Goal: Task Accomplishment & Management: Manage account settings

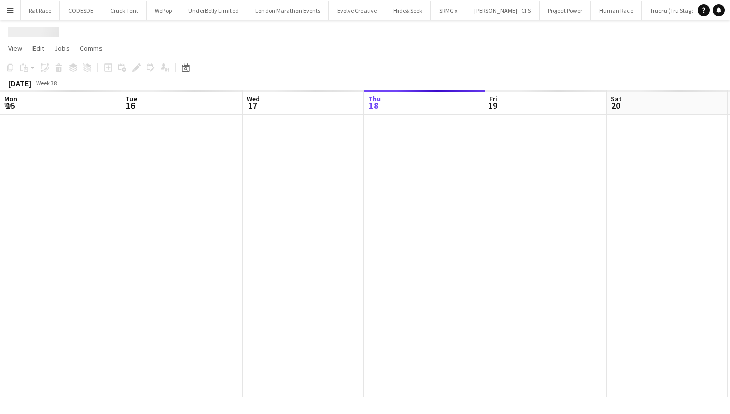
scroll to position [0, 243]
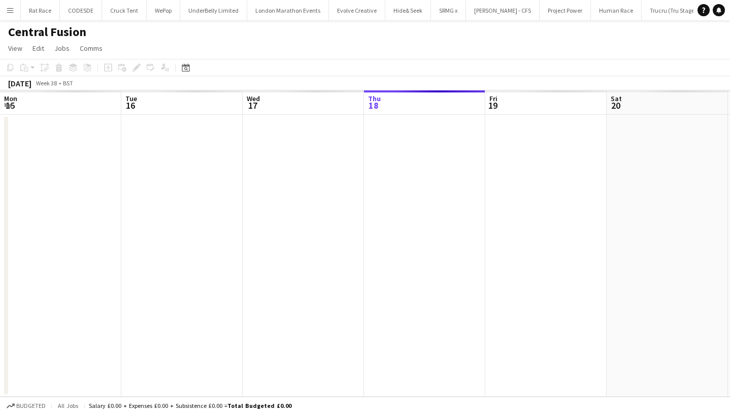
scroll to position [0, 243]
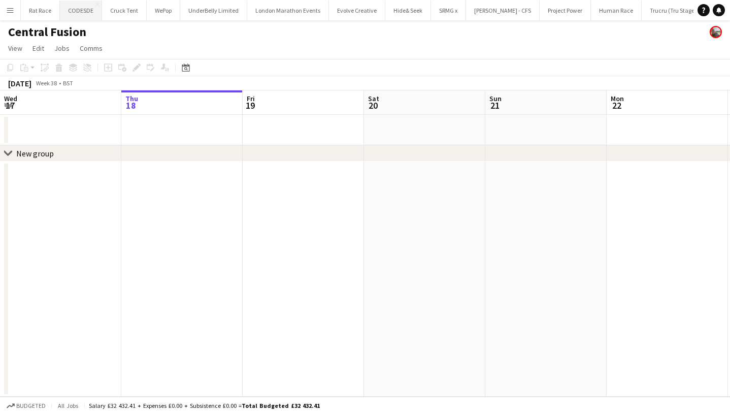
click at [77, 18] on button "CODESDE Close" at bounding box center [81, 11] width 42 height 20
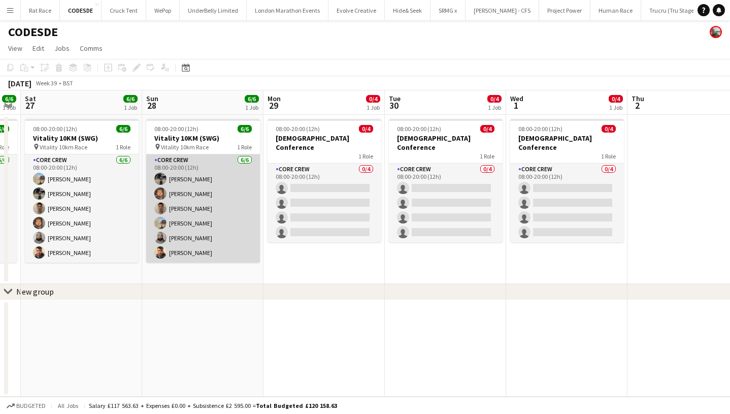
scroll to position [0, 499]
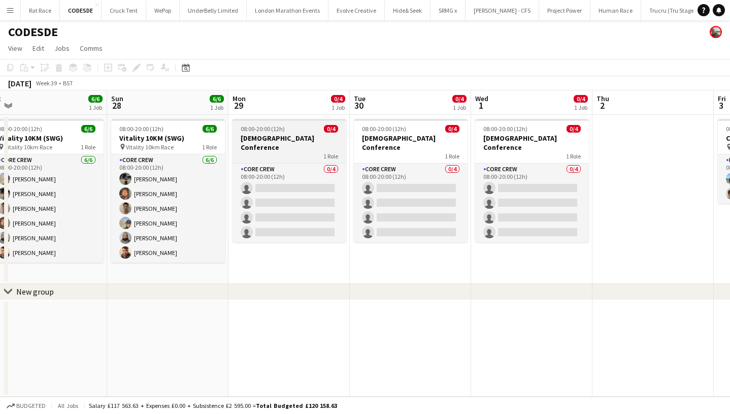
click at [291, 137] on h3 "[DEMOGRAPHIC_DATA] Conference" at bounding box center [289, 142] width 114 height 18
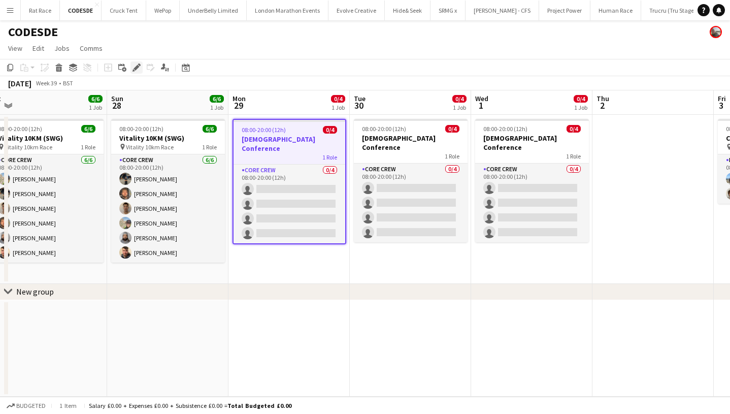
click at [134, 70] on icon at bounding box center [136, 68] width 6 height 6
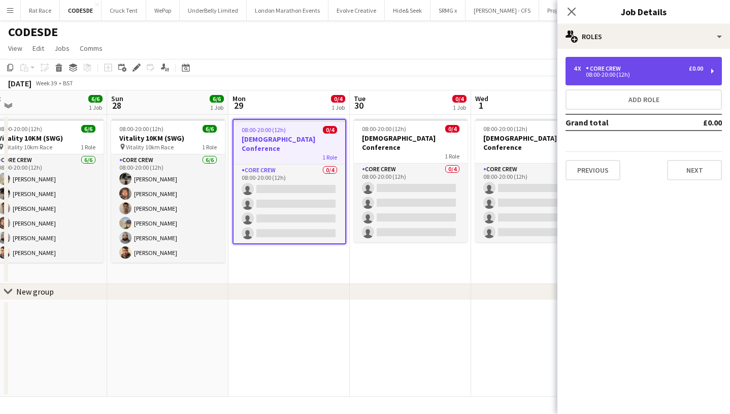
click at [633, 66] on div "4 x Core Crew £0.00" at bounding box center [637, 68] width 129 height 7
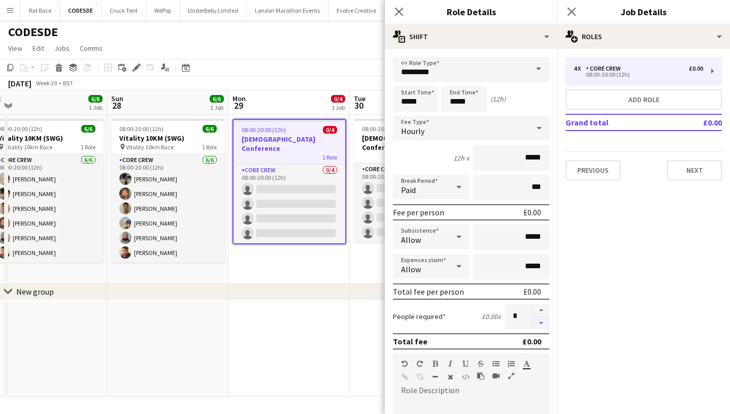
click at [537, 323] on button "button" at bounding box center [541, 323] width 16 height 13
click at [541, 312] on button "button" at bounding box center [541, 309] width 16 height 13
type input "*"
click at [466, 103] on input "*****" at bounding box center [463, 98] width 45 height 25
click at [451, 116] on div at bounding box center [454, 117] width 20 height 10
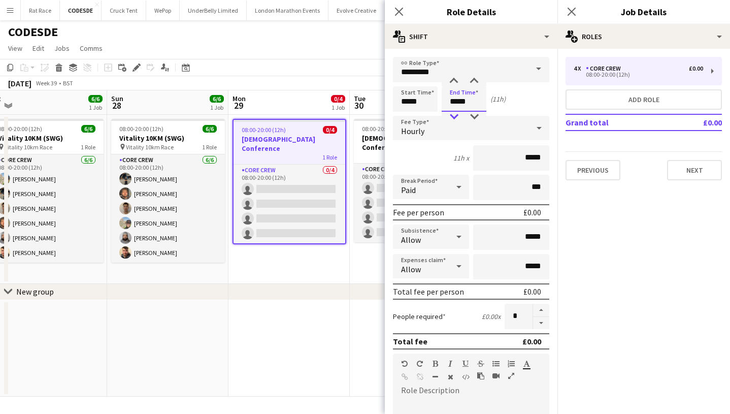
click at [451, 116] on div at bounding box center [454, 117] width 20 height 10
type input "*****"
click at [451, 116] on div at bounding box center [454, 117] width 20 height 10
click at [569, 8] on icon "Close pop-in" at bounding box center [571, 12] width 10 height 10
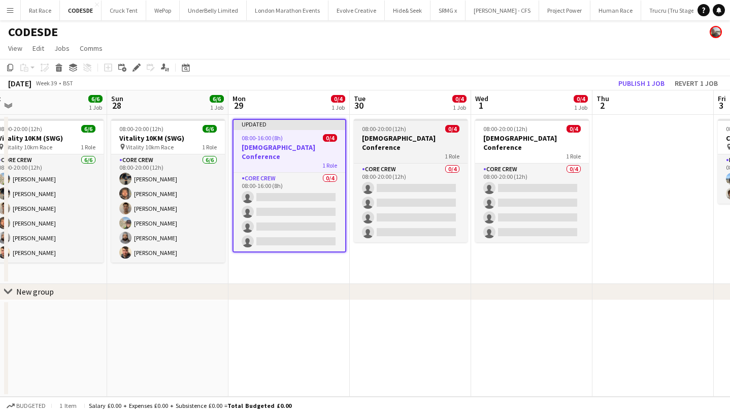
click at [366, 132] on span "08:00-20:00 (12h)" at bounding box center [384, 129] width 44 height 8
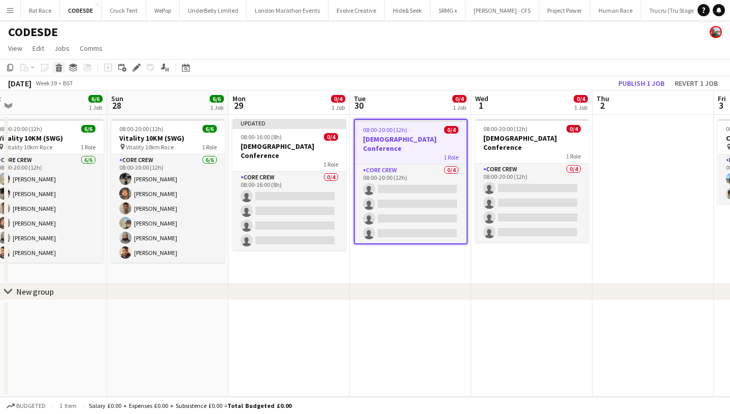
click at [64, 67] on div "Delete" at bounding box center [59, 67] width 12 height 12
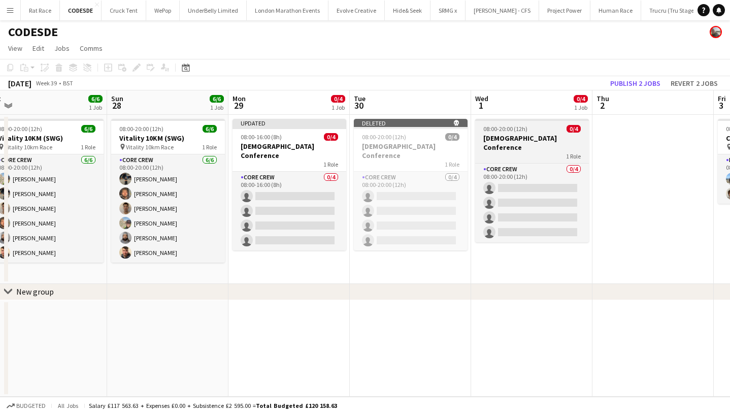
click at [531, 133] on app-job-card "08:00-20:00 (12h) 0/4 [DEMOGRAPHIC_DATA] Conference 1 Role Core Crew 0/4 08:00-…" at bounding box center [532, 180] width 114 height 123
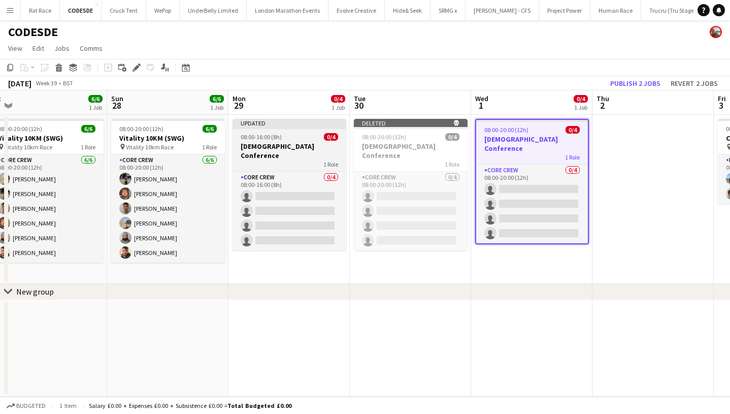
click at [329, 147] on h3 "[DEMOGRAPHIC_DATA] Conference" at bounding box center [289, 151] width 114 height 18
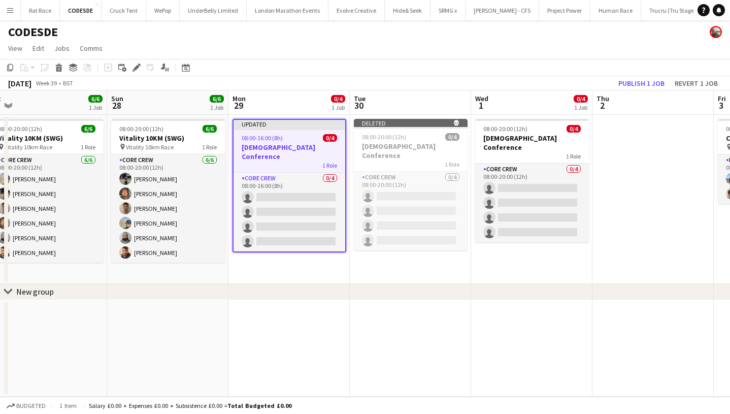
click at [653, 162] on app-date-cell at bounding box center [652, 199] width 121 height 169
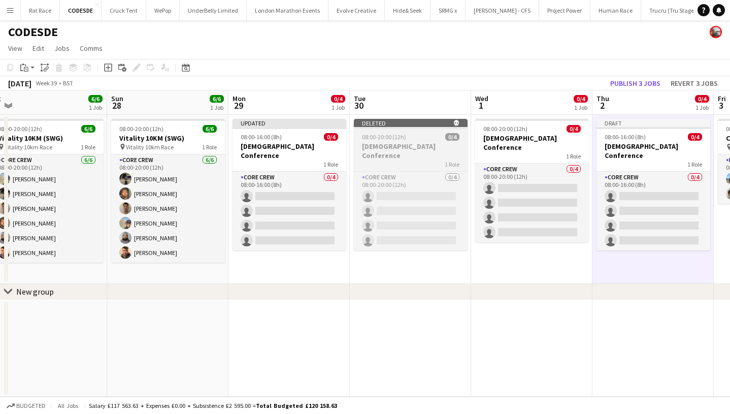
scroll to position [0, 314]
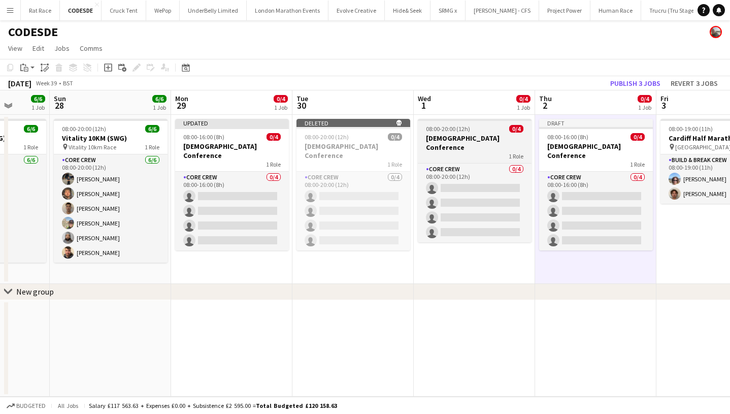
click at [445, 131] on span "08:00-20:00 (12h)" at bounding box center [448, 129] width 44 height 8
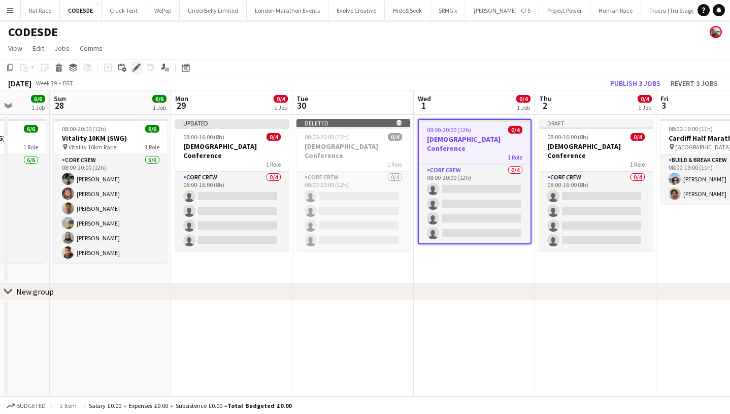
click at [135, 68] on icon at bounding box center [136, 68] width 6 height 6
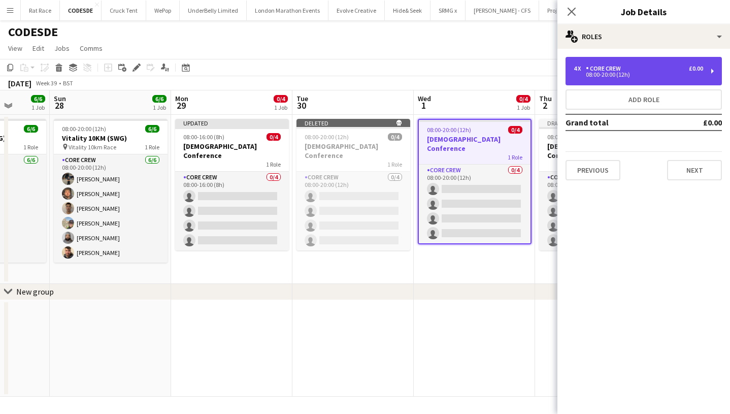
click at [608, 72] on div "Core Crew" at bounding box center [605, 68] width 39 height 7
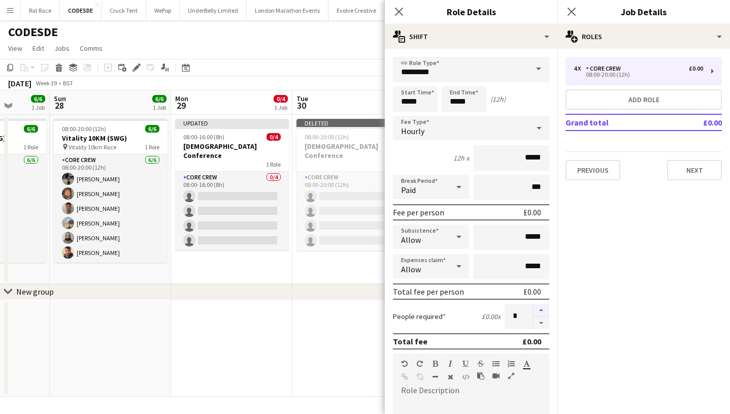
click at [545, 311] on button "button" at bounding box center [541, 309] width 16 height 13
type input "*"
click at [573, 10] on icon at bounding box center [571, 12] width 10 height 10
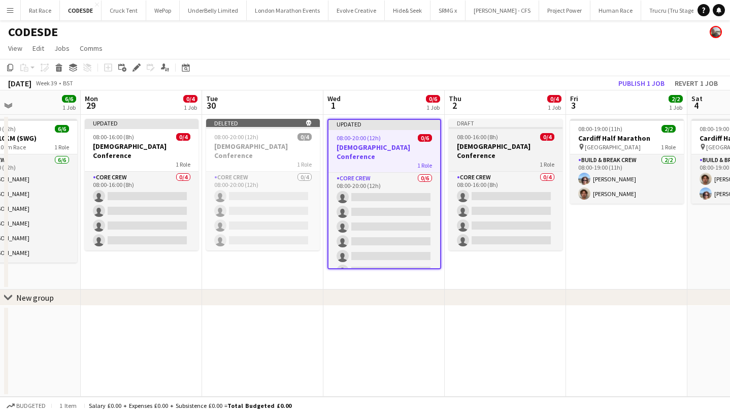
scroll to position [0, 405]
click at [472, 147] on h3 "[DEMOGRAPHIC_DATA] Conference" at bounding box center [505, 151] width 114 height 18
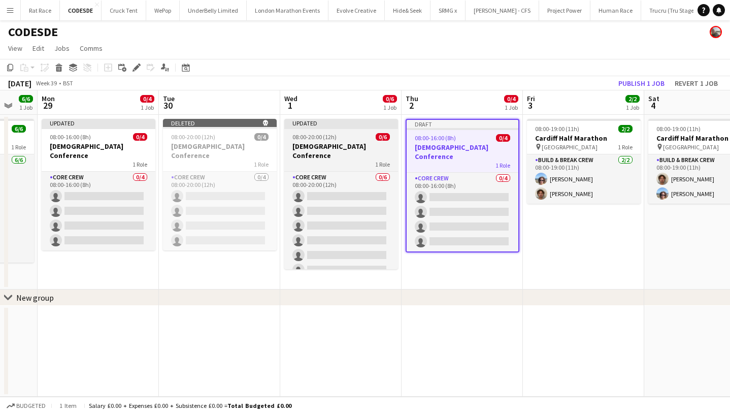
scroll to position [0, 451]
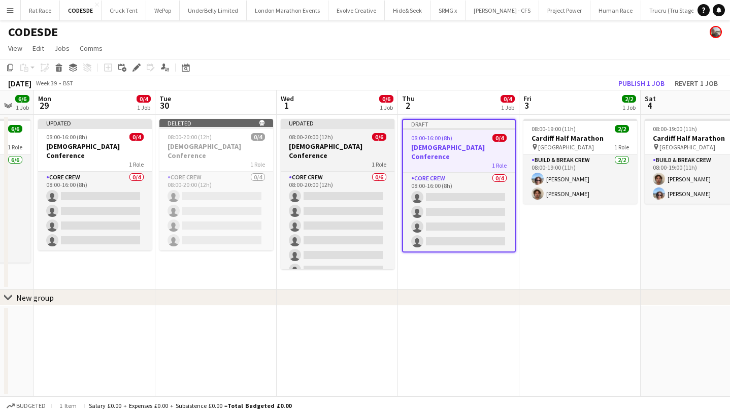
click at [299, 160] on div "1 Role" at bounding box center [338, 164] width 114 height 8
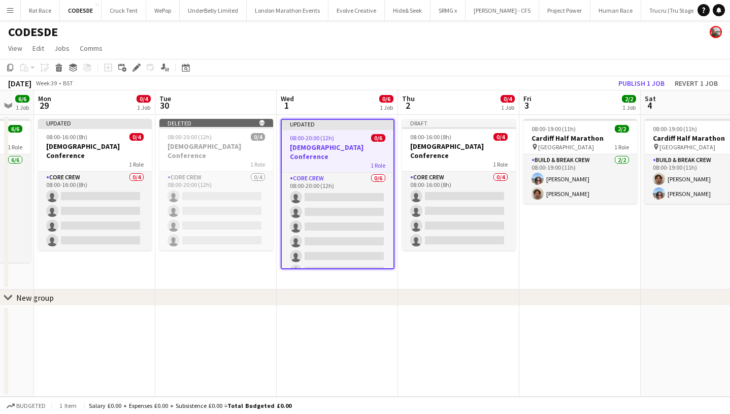
click at [524, 242] on app-date-cell "08:00-19:00 (11h) 2/2 Cardiff Half Marathon pin [GEOGRAPHIC_DATA] 1 Role Build …" at bounding box center [579, 202] width 121 height 175
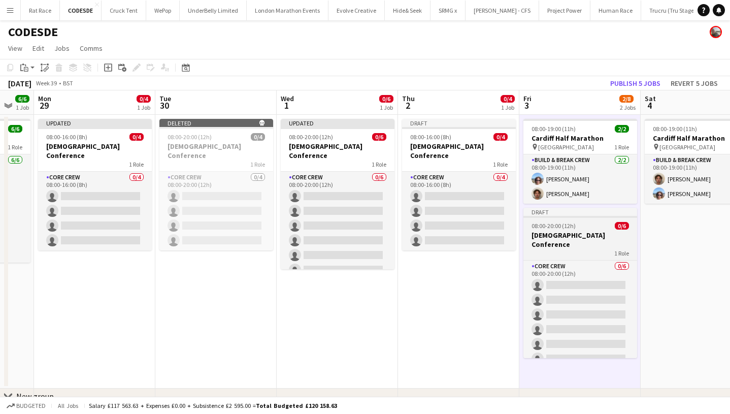
click at [542, 239] on h3 "[DEMOGRAPHIC_DATA] Conference" at bounding box center [580, 239] width 114 height 18
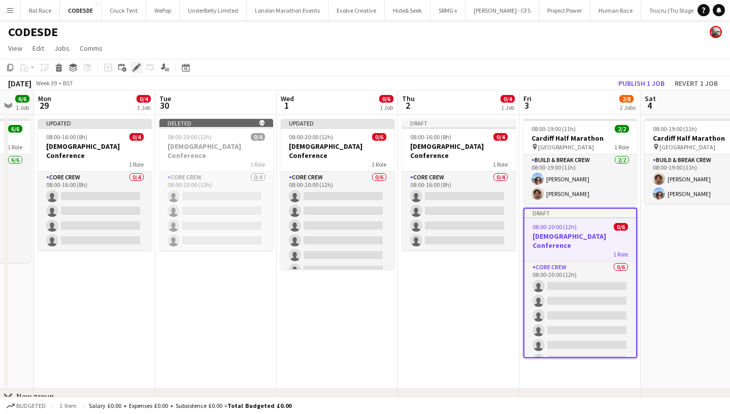
click at [134, 70] on icon at bounding box center [136, 68] width 6 height 6
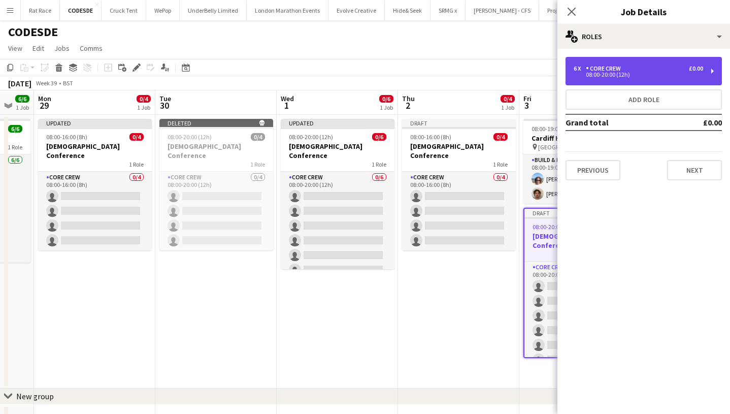
click at [620, 76] on div "08:00-20:00 (12h)" at bounding box center [637, 74] width 129 height 5
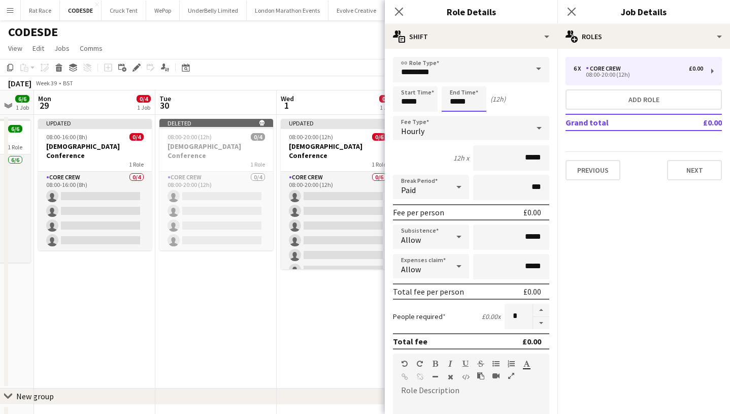
click at [455, 107] on input "*****" at bounding box center [463, 98] width 45 height 25
click at [455, 115] on div at bounding box center [454, 117] width 20 height 10
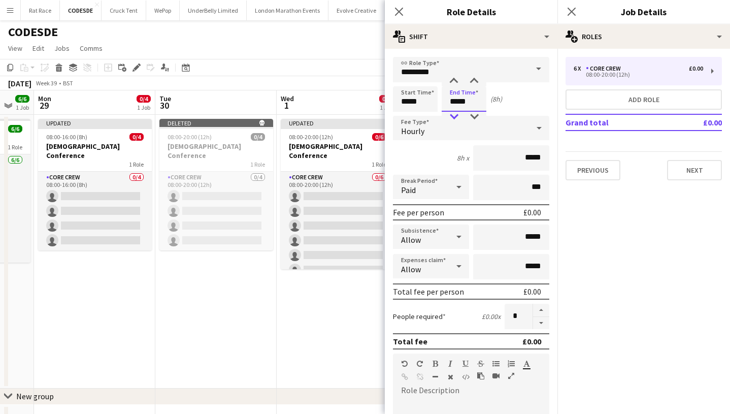
click at [455, 115] on div at bounding box center [454, 117] width 20 height 10
type input "*****"
click at [455, 115] on div at bounding box center [454, 117] width 20 height 10
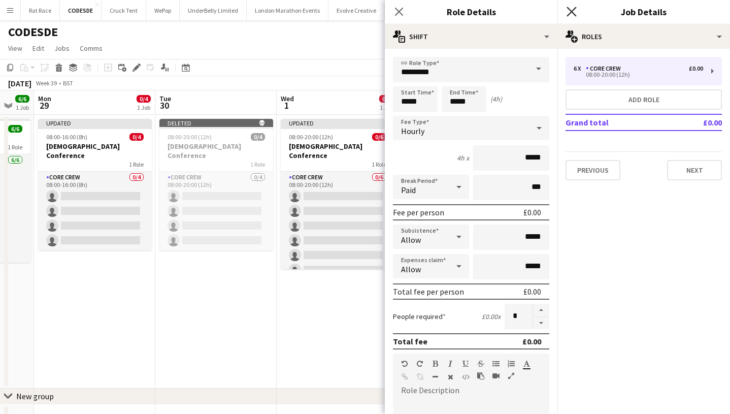
click at [571, 12] on icon at bounding box center [571, 12] width 10 height 10
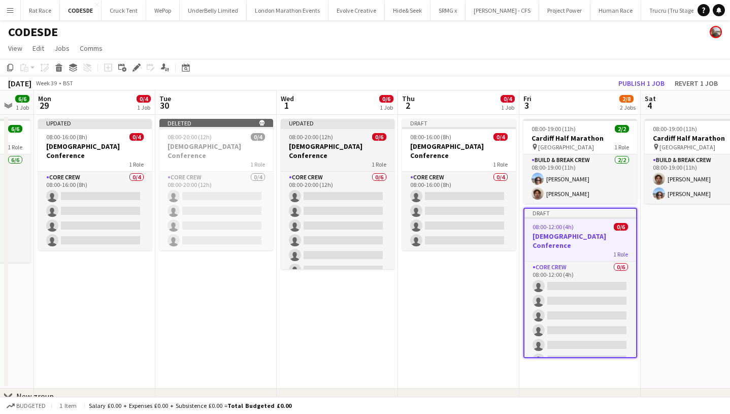
click at [315, 144] on h3 "[DEMOGRAPHIC_DATA] Conference" at bounding box center [338, 151] width 114 height 18
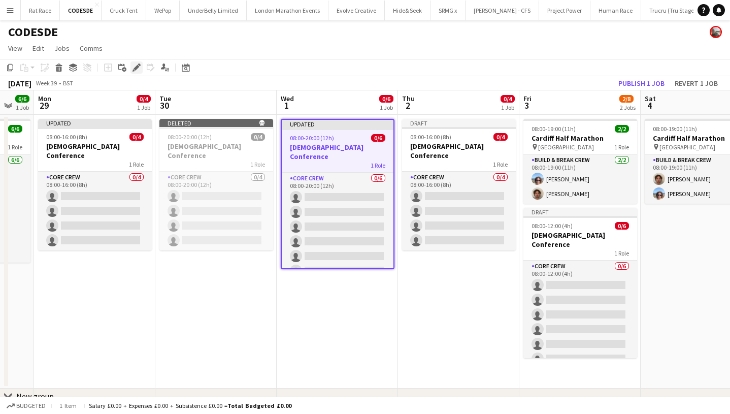
click at [138, 69] on icon "Edit" at bounding box center [136, 67] width 8 height 8
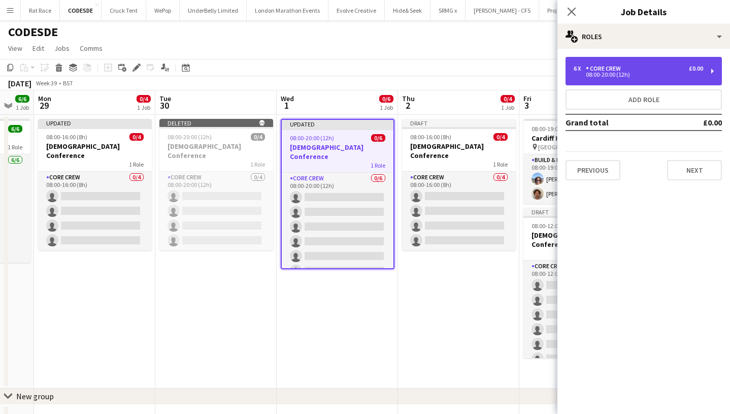
click at [619, 85] on div "6 x Core Crew £0.00 08:00-20:00 (12h)" at bounding box center [643, 71] width 156 height 28
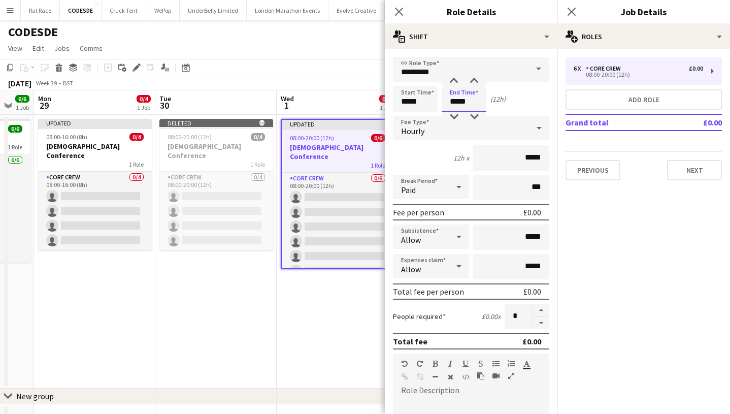
click at [456, 108] on input "*****" at bounding box center [463, 98] width 45 height 25
click at [452, 118] on div at bounding box center [454, 117] width 20 height 10
type input "*****"
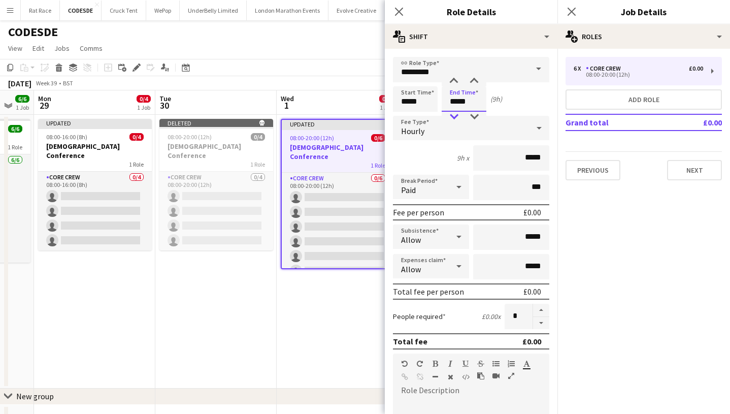
click at [452, 118] on div at bounding box center [454, 117] width 20 height 10
click at [573, 11] on icon "Close pop-in" at bounding box center [571, 12] width 10 height 10
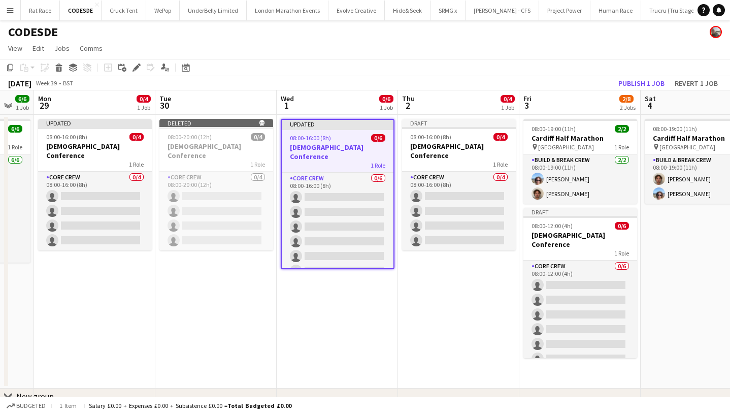
click at [608, 80] on div "Publish 1 job Revert 1 job" at bounding box center [668, 83] width 124 height 13
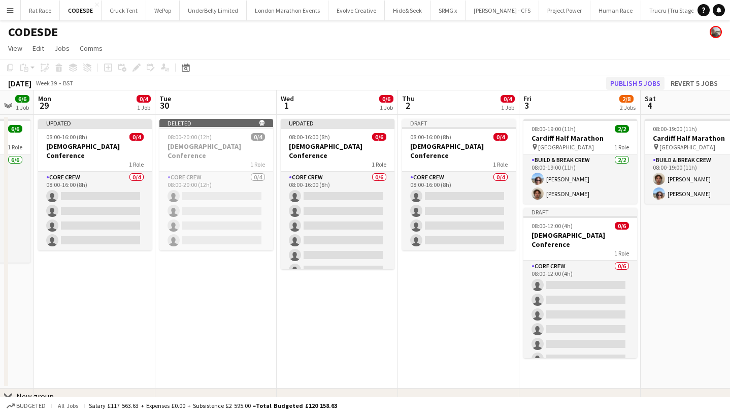
click at [622, 80] on button "Publish 5 jobs" at bounding box center [635, 83] width 58 height 13
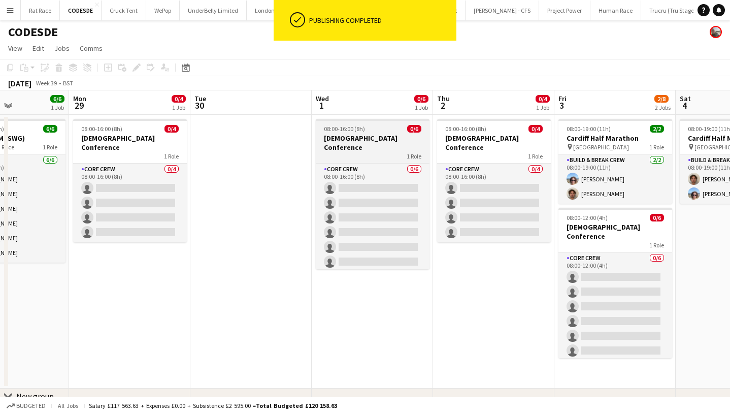
scroll to position [0, 417]
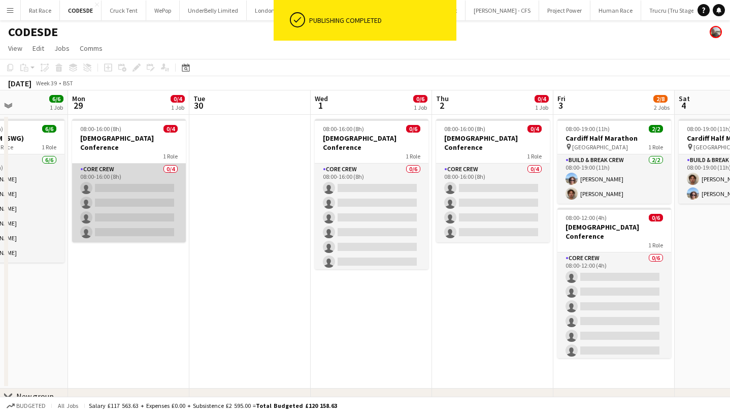
click at [93, 176] on app-card-role "Core Crew 0/4 08:00-16:00 (8h) single-neutral-actions single-neutral-actions si…" at bounding box center [129, 202] width 114 height 79
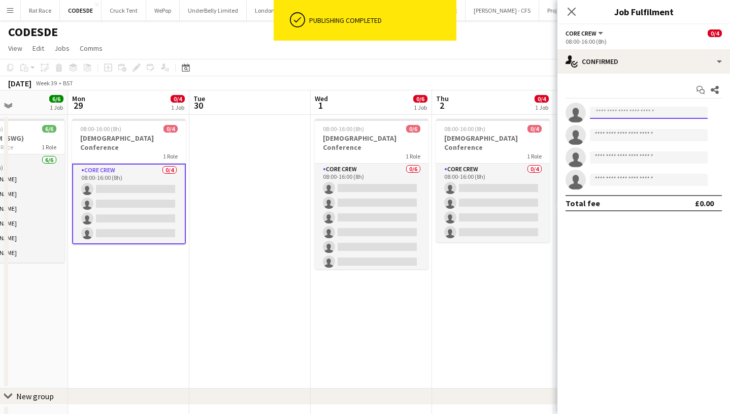
click at [600, 117] on input at bounding box center [649, 113] width 118 height 12
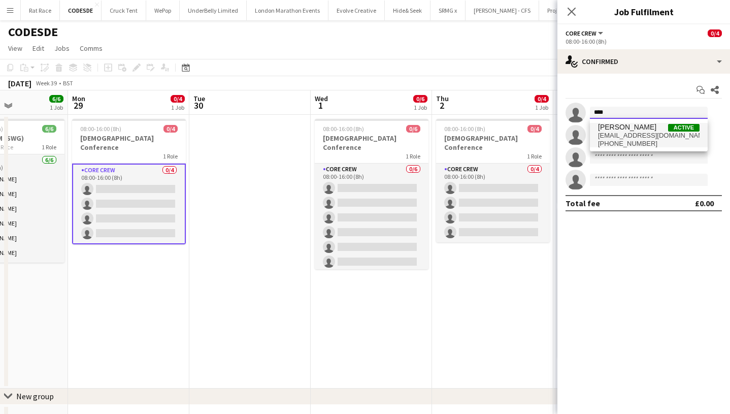
type input "****"
click at [622, 129] on span "[PERSON_NAME]" at bounding box center [627, 127] width 58 height 9
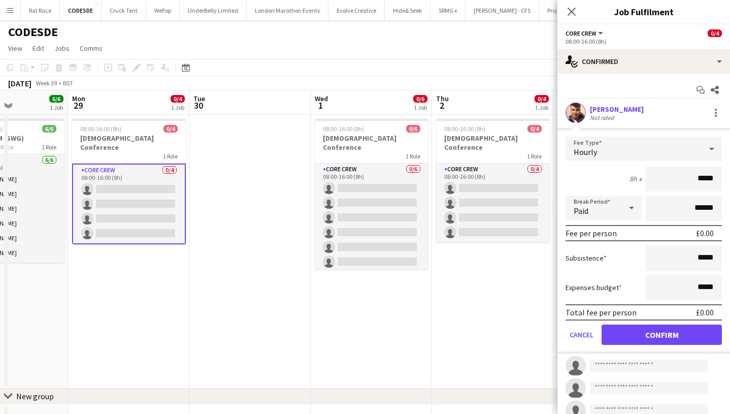
click at [635, 339] on button "Confirm" at bounding box center [661, 334] width 120 height 20
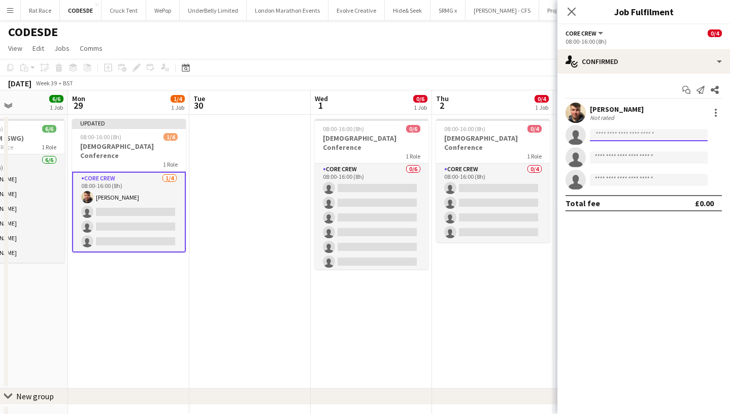
click at [642, 132] on input at bounding box center [649, 135] width 118 height 12
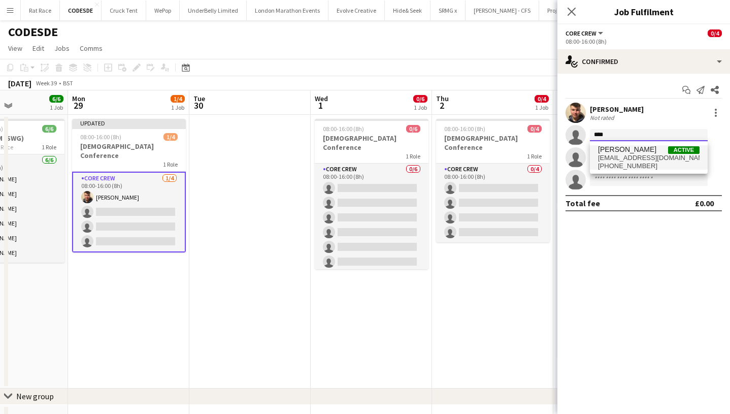
type input "****"
click at [615, 162] on span "[PHONE_NUMBER]" at bounding box center [648, 166] width 101 height 8
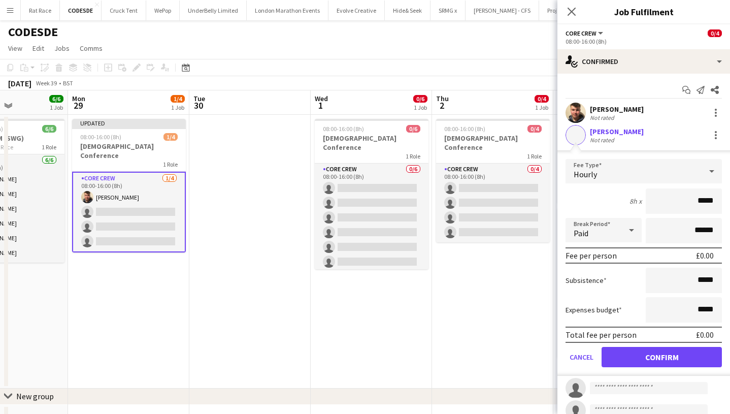
click at [633, 351] on button "Confirm" at bounding box center [661, 357] width 120 height 20
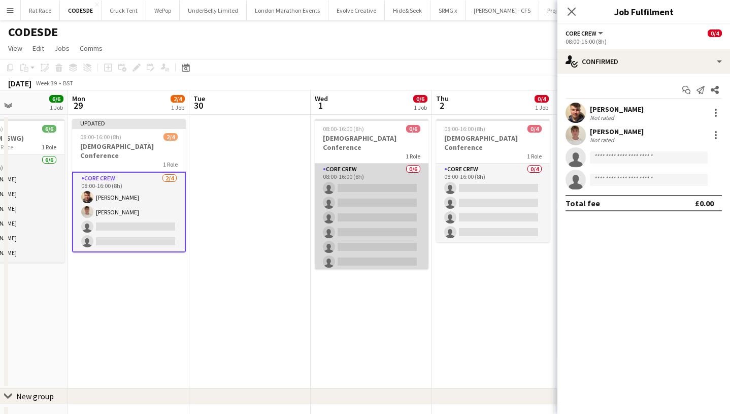
click at [397, 205] on app-card-role "Core Crew 0/6 08:00-16:00 (8h) single-neutral-actions single-neutral-actions si…" at bounding box center [372, 217] width 114 height 108
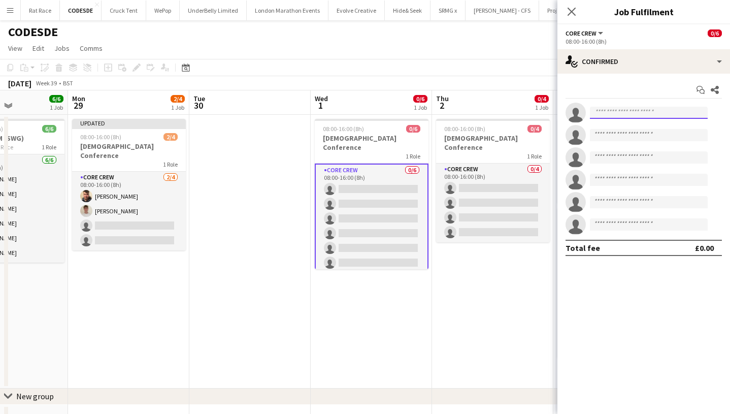
click at [617, 116] on input at bounding box center [649, 113] width 118 height 12
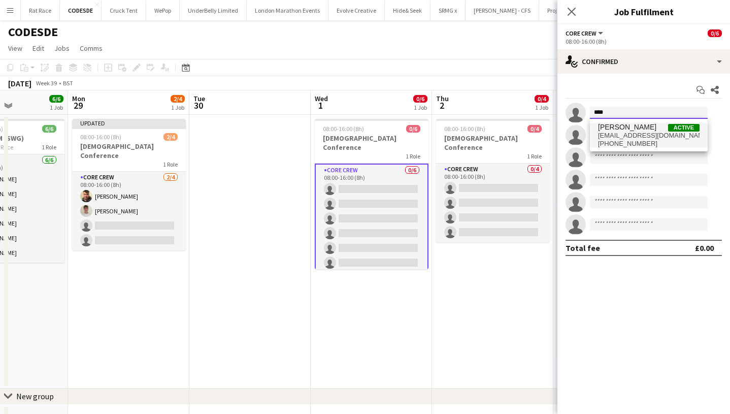
type input "****"
click at [605, 142] on span "[PHONE_NUMBER]" at bounding box center [648, 144] width 101 height 8
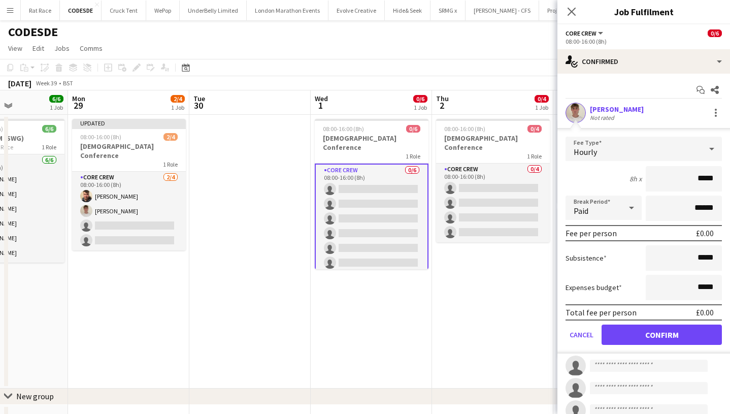
click at [623, 332] on button "Confirm" at bounding box center [661, 334] width 120 height 20
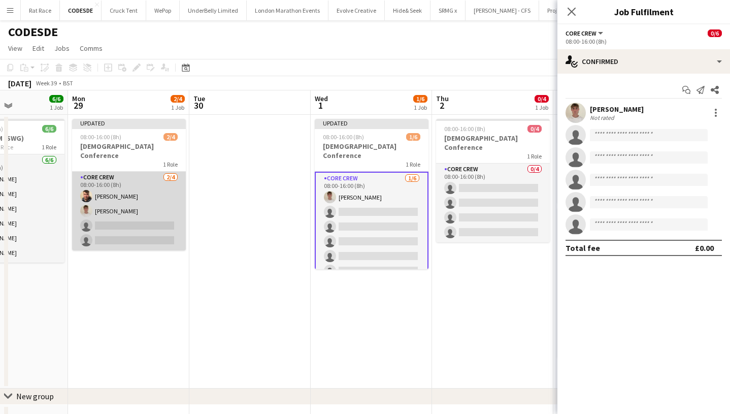
click at [152, 207] on app-card-role "Core Crew [DATE] 08:00-16:00 (8h) [PERSON_NAME] [PERSON_NAME] single-neutral-ac…" at bounding box center [129, 211] width 114 height 79
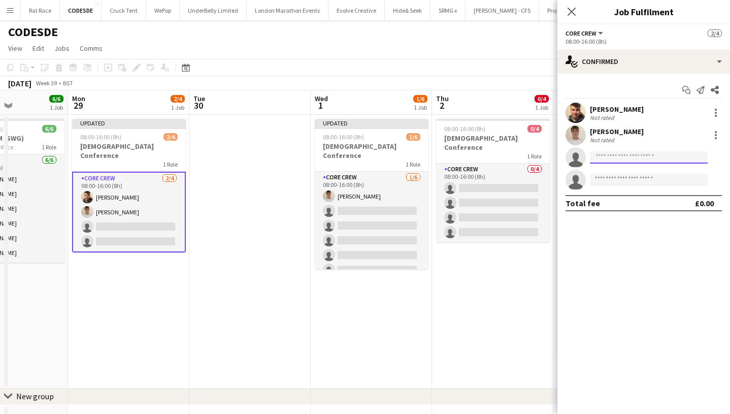
click at [604, 155] on input at bounding box center [649, 157] width 118 height 12
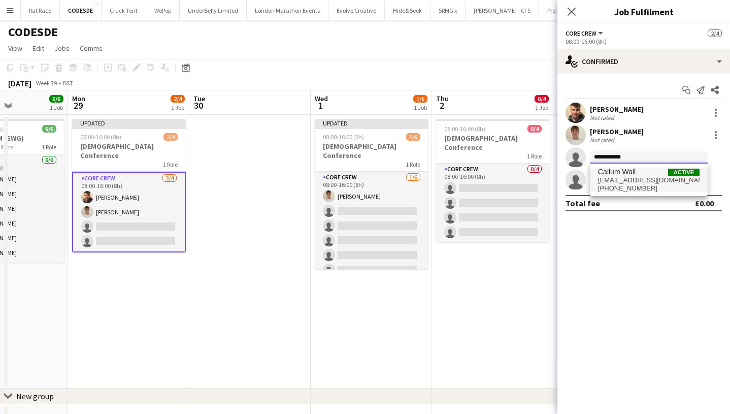
type input "**********"
click at [620, 174] on span "Callum Wall" at bounding box center [617, 171] width 38 height 9
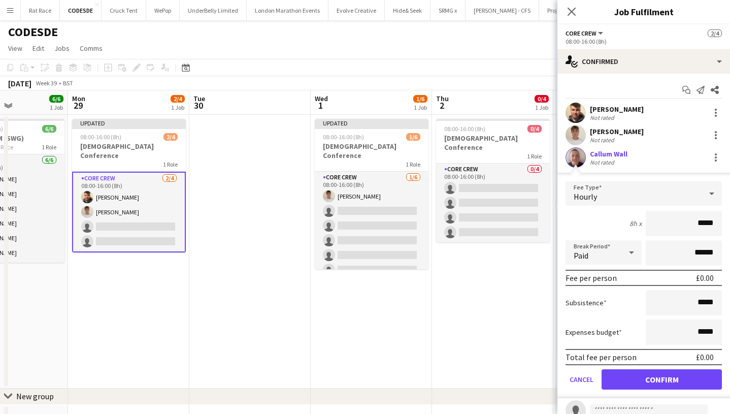
click at [619, 376] on button "Confirm" at bounding box center [661, 379] width 120 height 20
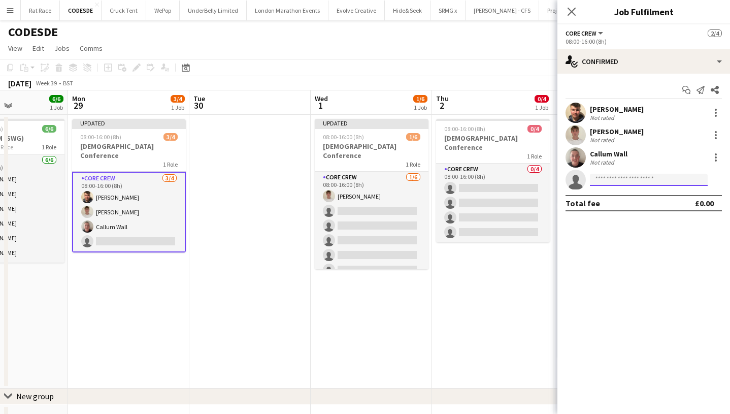
click at [605, 180] on input at bounding box center [649, 180] width 118 height 12
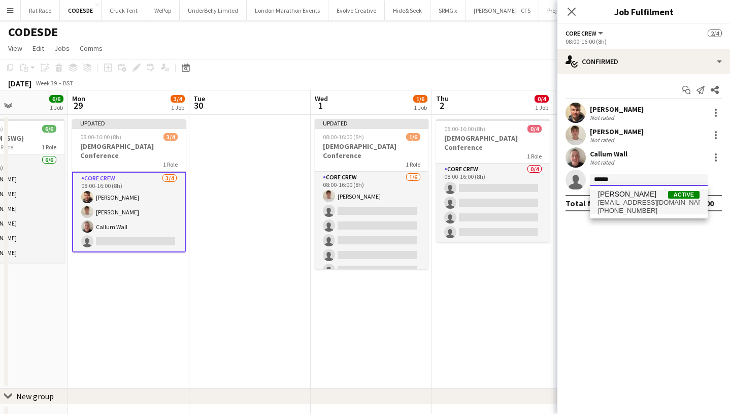
type input "******"
click at [622, 207] on span "[PHONE_NUMBER]" at bounding box center [648, 211] width 101 height 8
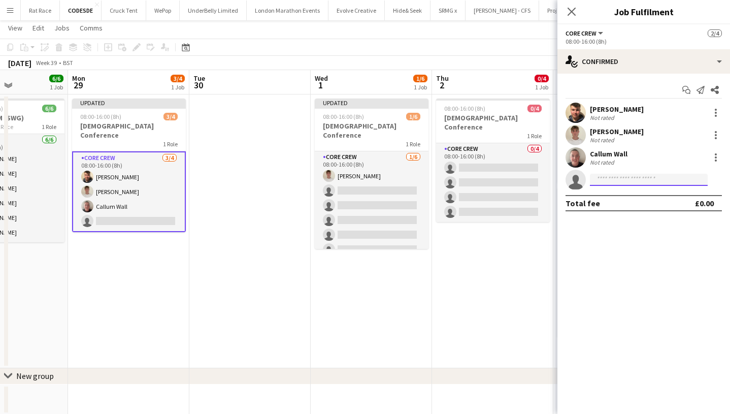
scroll to position [25, 0]
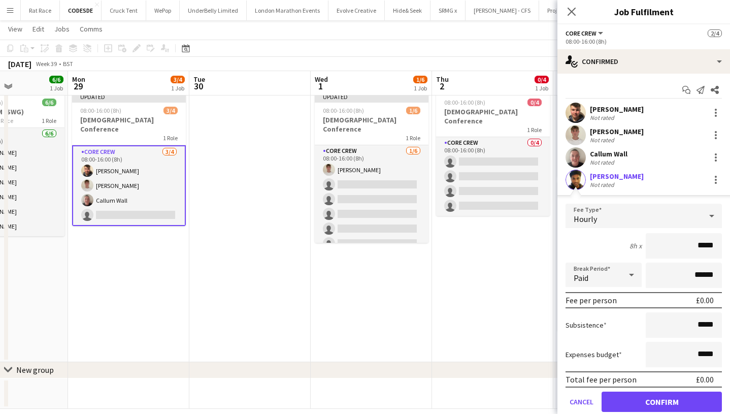
click at [613, 393] on button "Confirm" at bounding box center [661, 401] width 120 height 20
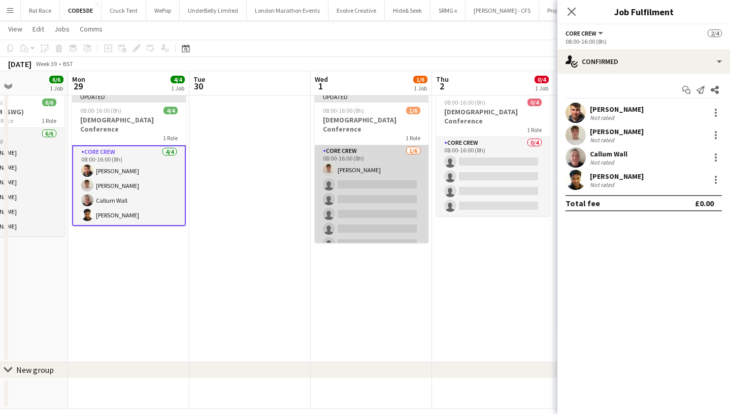
click at [355, 176] on app-card-role "Core Crew [DATE] 08:00-16:00 (8h) [PERSON_NAME] single-neutral-actions single-n…" at bounding box center [372, 199] width 114 height 108
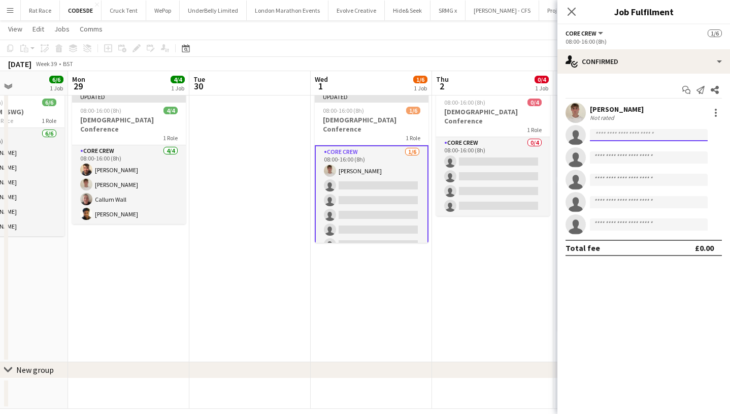
click at [631, 133] on input at bounding box center [649, 135] width 118 height 12
type input "*"
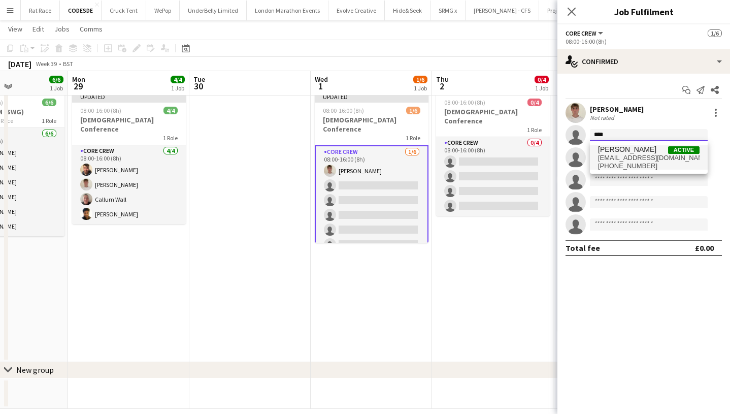
type input "****"
click at [618, 151] on span "[PERSON_NAME]" at bounding box center [627, 149] width 58 height 9
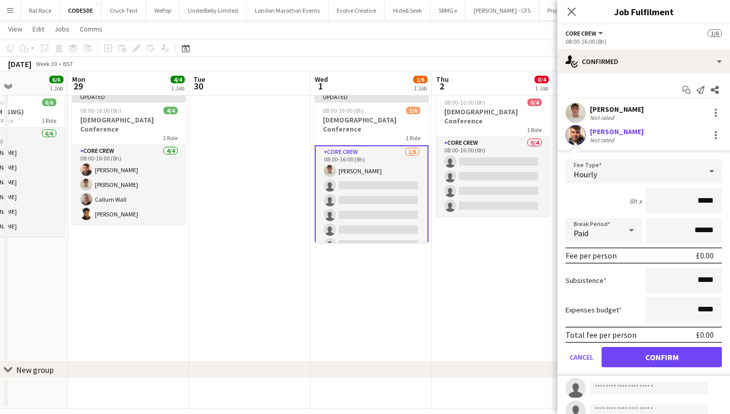
click at [625, 358] on button "Confirm" at bounding box center [661, 357] width 120 height 20
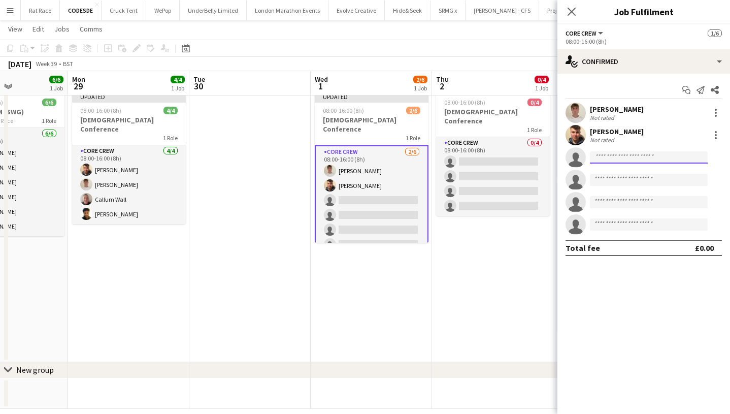
click at [602, 160] on input at bounding box center [649, 157] width 118 height 12
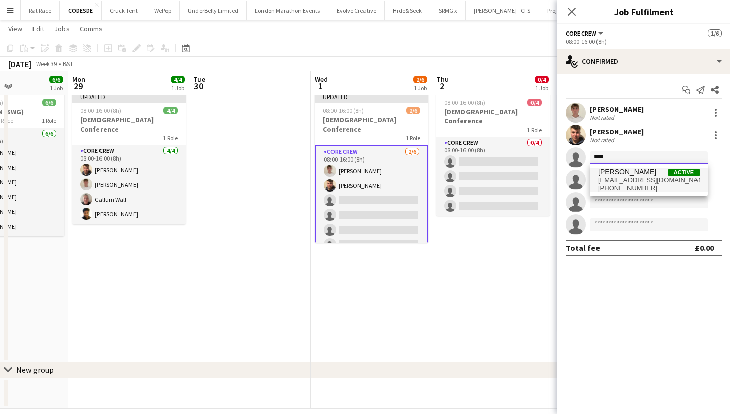
type input "****"
drag, startPoint x: 607, startPoint y: 174, endPoint x: 613, endPoint y: 184, distance: 12.0
click at [613, 184] on span "[PHONE_NUMBER]" at bounding box center [648, 188] width 101 height 8
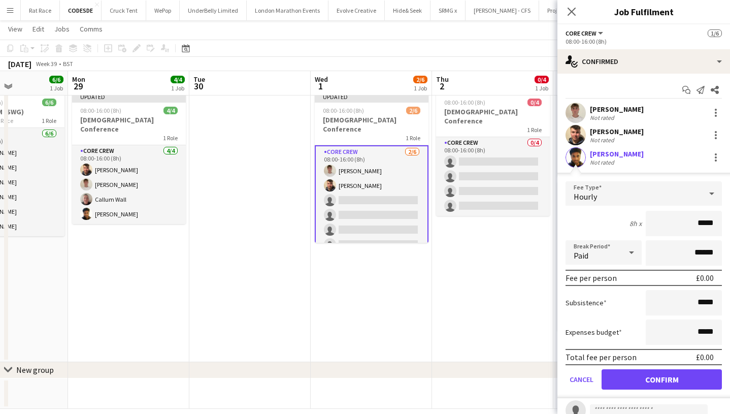
click at [621, 379] on button "Confirm" at bounding box center [661, 379] width 120 height 20
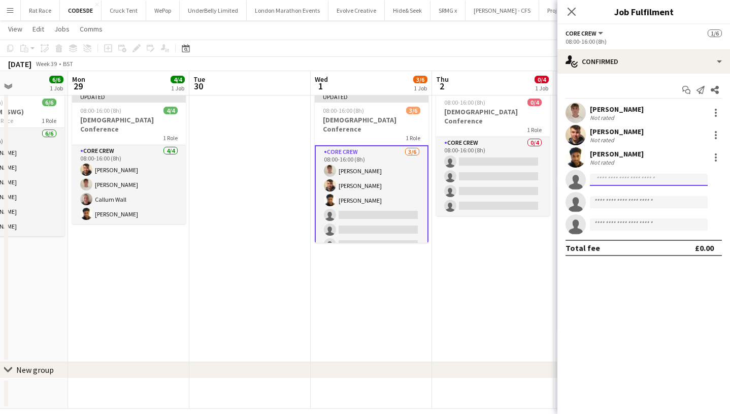
click at [599, 181] on input at bounding box center [649, 180] width 118 height 12
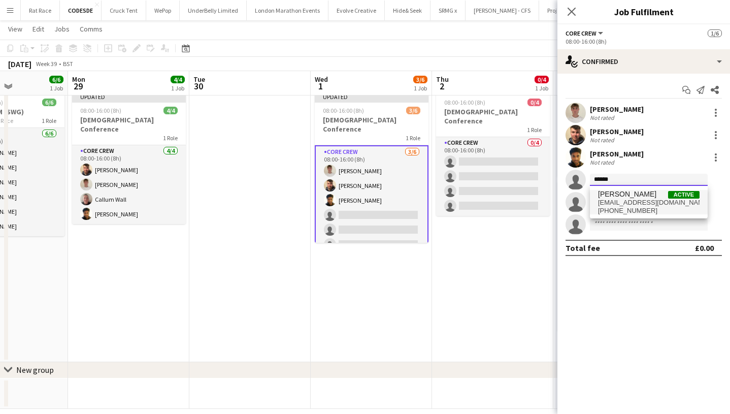
type input "******"
click at [606, 197] on span "[PERSON_NAME]" at bounding box center [627, 194] width 58 height 9
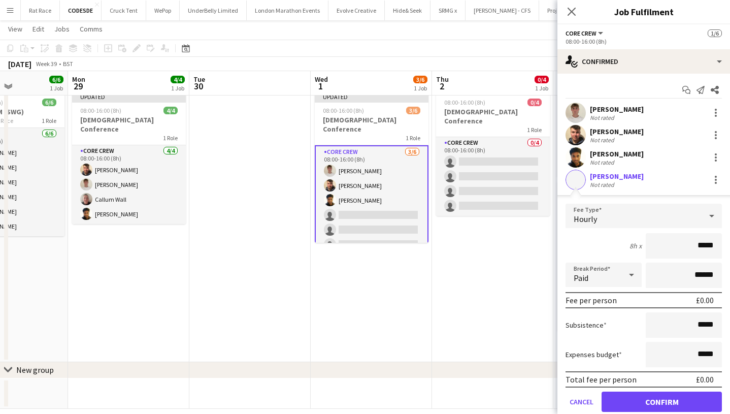
click at [618, 407] on button "Confirm" at bounding box center [661, 401] width 120 height 20
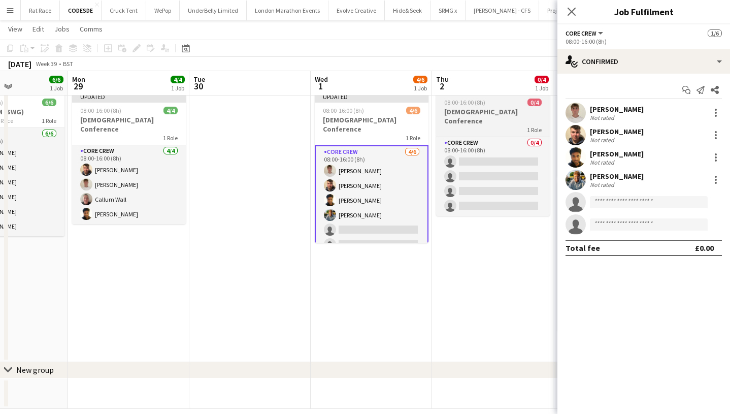
click at [490, 125] on div "1 Role" at bounding box center [493, 129] width 114 height 8
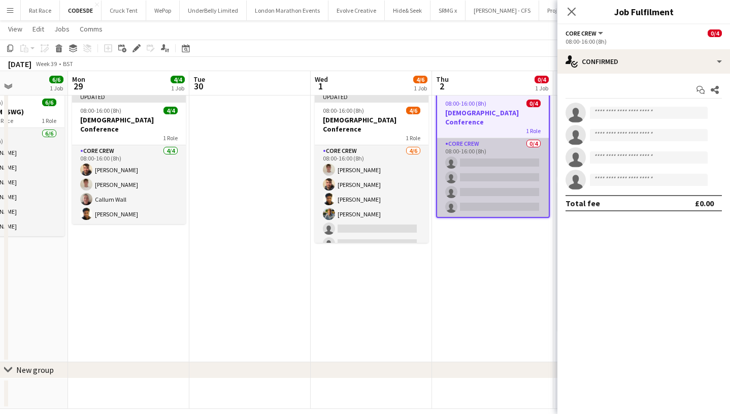
click at [490, 146] on app-card-role "Core Crew 0/4 08:00-16:00 (8h) single-neutral-actions single-neutral-actions si…" at bounding box center [493, 177] width 112 height 79
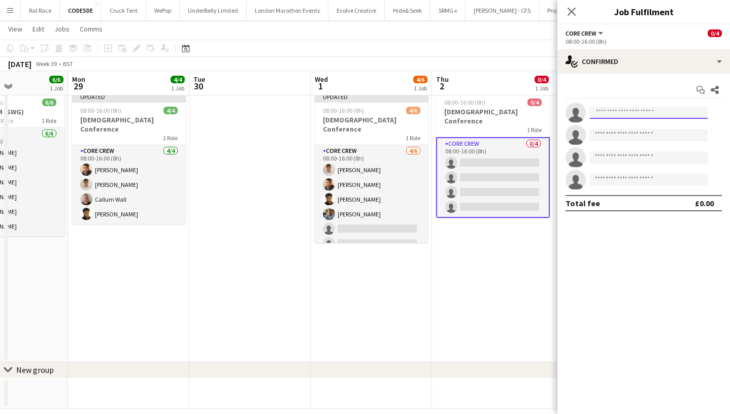
click at [597, 113] on input at bounding box center [649, 113] width 118 height 12
type input "*"
type input "****"
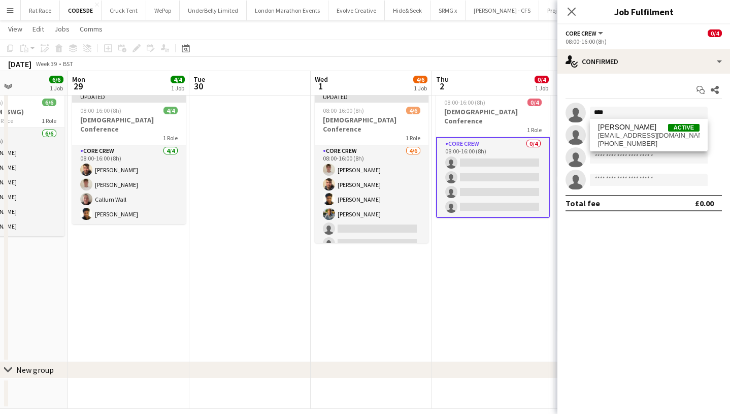
click at [604, 132] on span "[EMAIL_ADDRESS][DOMAIN_NAME]" at bounding box center [648, 135] width 101 height 8
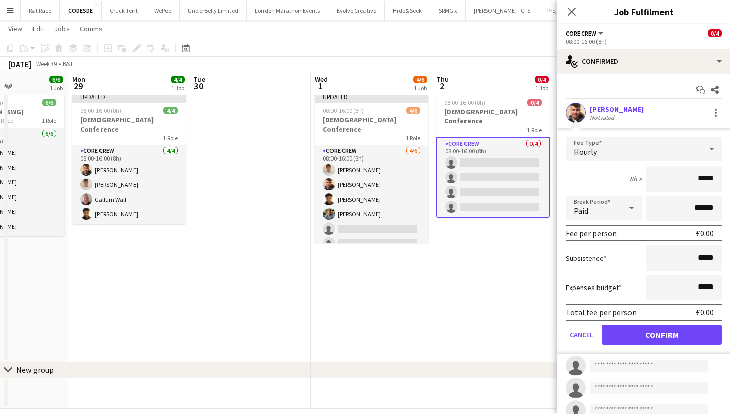
click at [622, 343] on button "Confirm" at bounding box center [661, 334] width 120 height 20
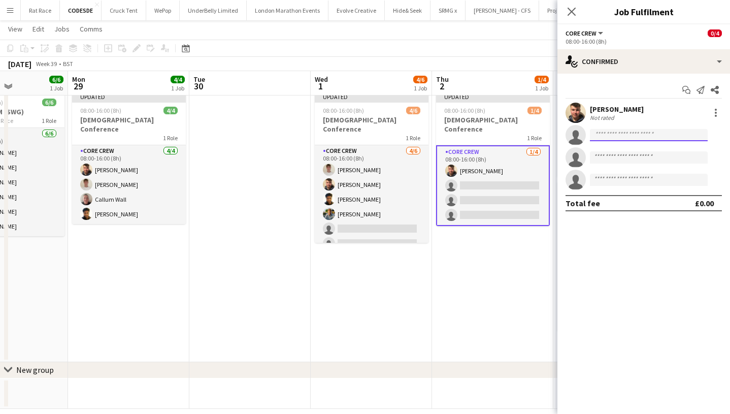
click at [613, 132] on input at bounding box center [649, 135] width 118 height 12
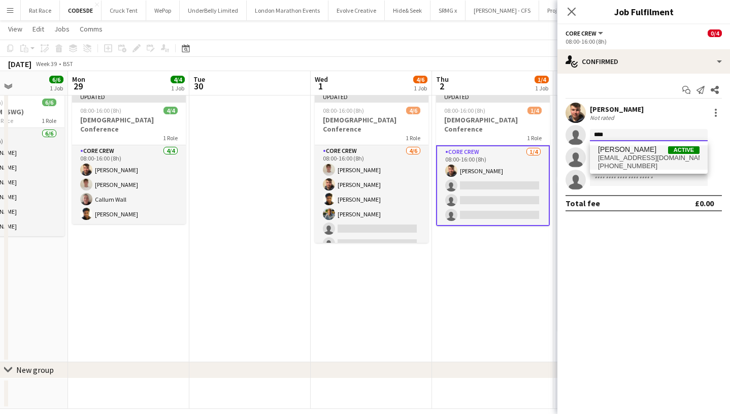
type input "****"
click at [618, 152] on span "[PERSON_NAME]" at bounding box center [627, 149] width 58 height 9
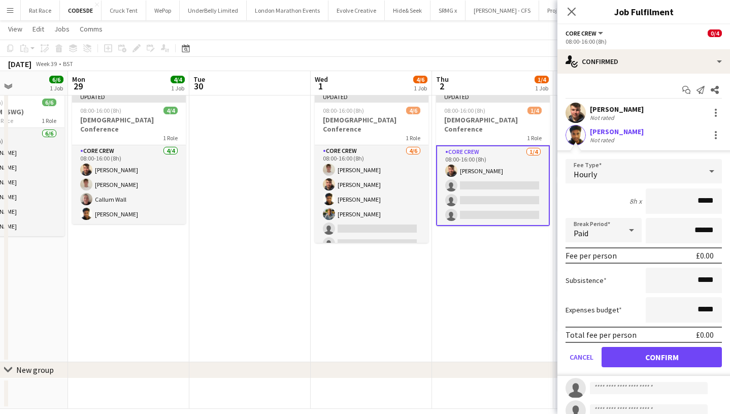
click at [624, 355] on button "Confirm" at bounding box center [661, 357] width 120 height 20
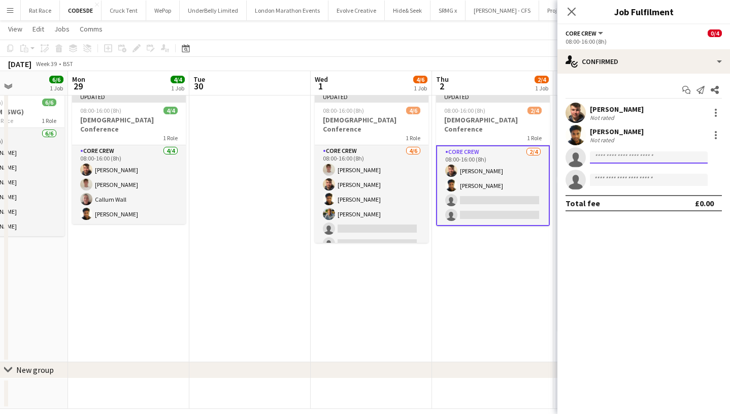
click at [616, 156] on input at bounding box center [649, 157] width 118 height 12
type input "*"
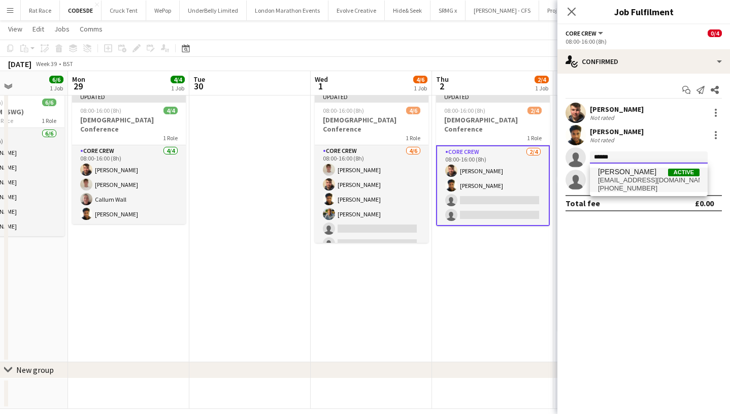
type input "******"
click at [618, 173] on span "[PERSON_NAME]" at bounding box center [627, 171] width 58 height 9
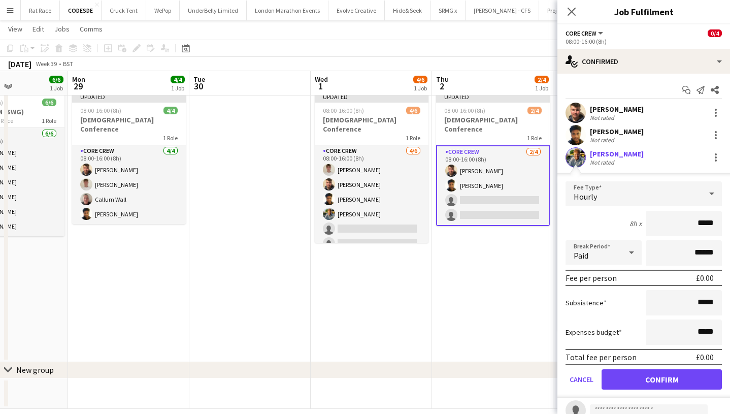
click at [624, 377] on button "Confirm" at bounding box center [661, 379] width 120 height 20
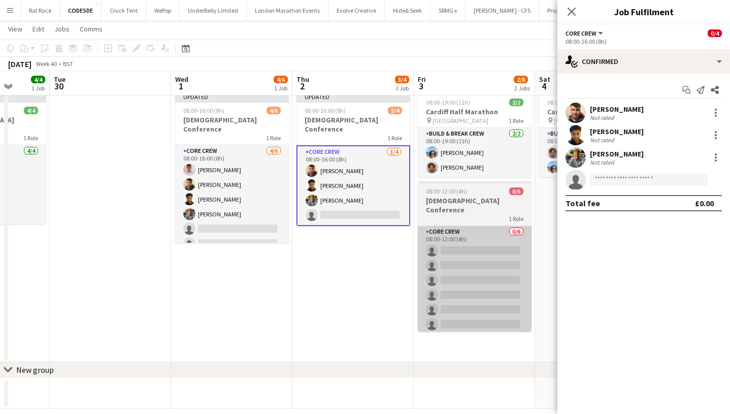
scroll to position [0, 321]
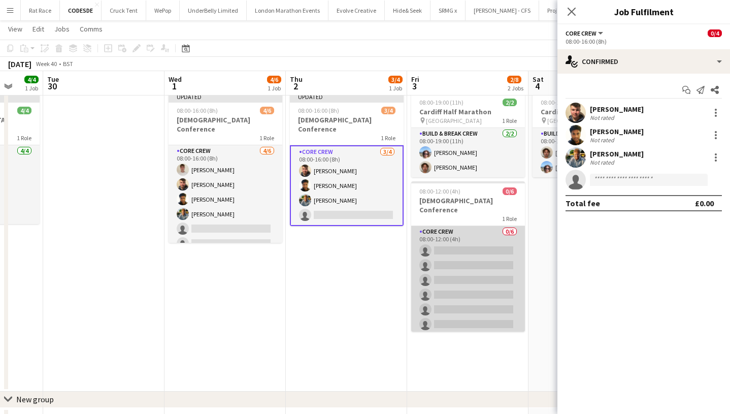
click at [452, 243] on app-card-role "Core Crew 0/6 08:00-12:00 (4h) single-neutral-actions single-neutral-actions si…" at bounding box center [468, 280] width 114 height 108
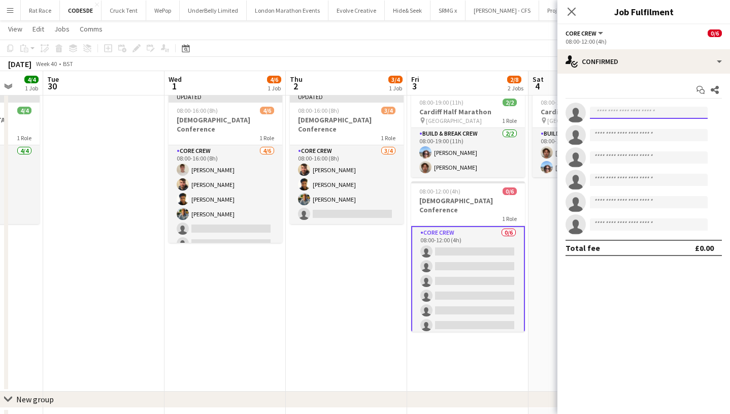
click at [602, 116] on input at bounding box center [649, 113] width 118 height 12
type input "*"
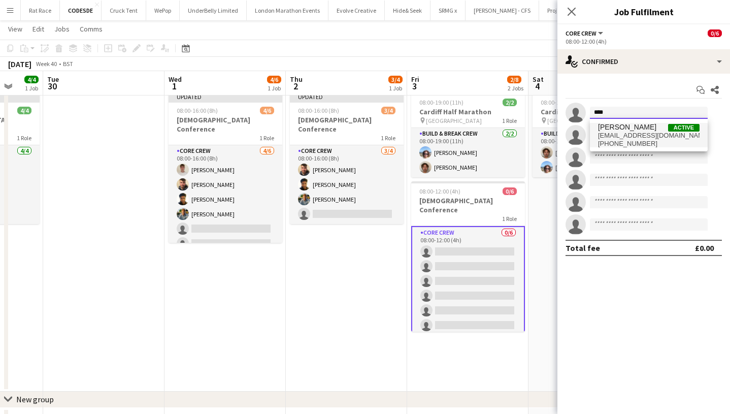
type input "****"
click at [608, 131] on span "[PERSON_NAME]" at bounding box center [627, 127] width 58 height 9
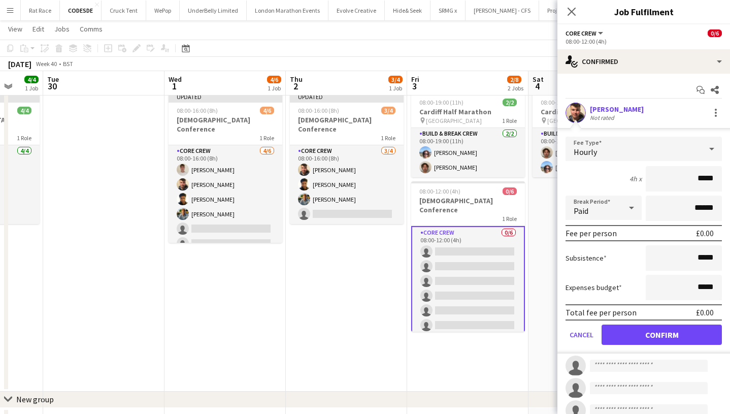
click at [627, 324] on button "Confirm" at bounding box center [661, 334] width 120 height 20
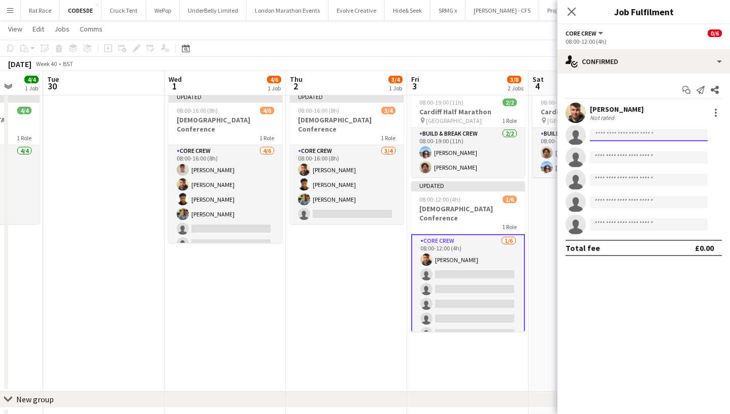
click at [596, 136] on input at bounding box center [649, 135] width 118 height 12
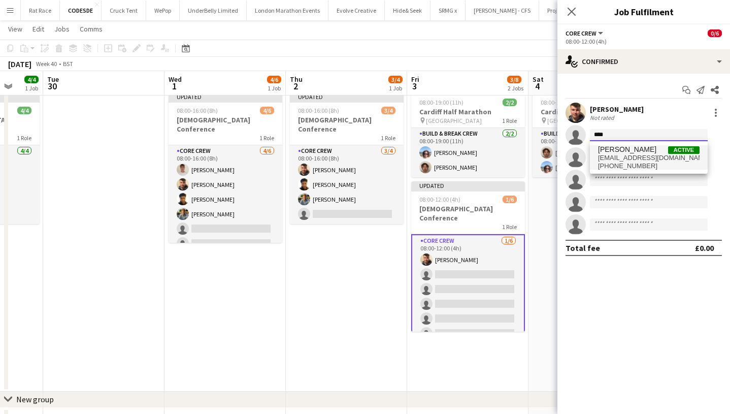
type input "****"
drag, startPoint x: 599, startPoint y: 151, endPoint x: 601, endPoint y: 159, distance: 8.5
click at [601, 159] on span "[EMAIL_ADDRESS][DOMAIN_NAME]" at bounding box center [648, 158] width 101 height 8
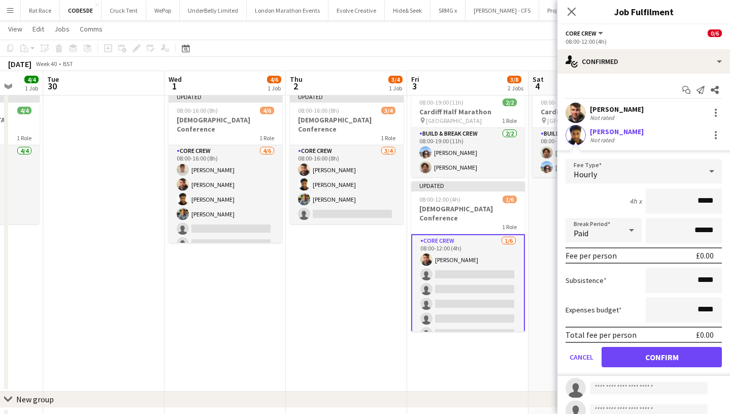
click at [616, 356] on button "Confirm" at bounding box center [661, 357] width 120 height 20
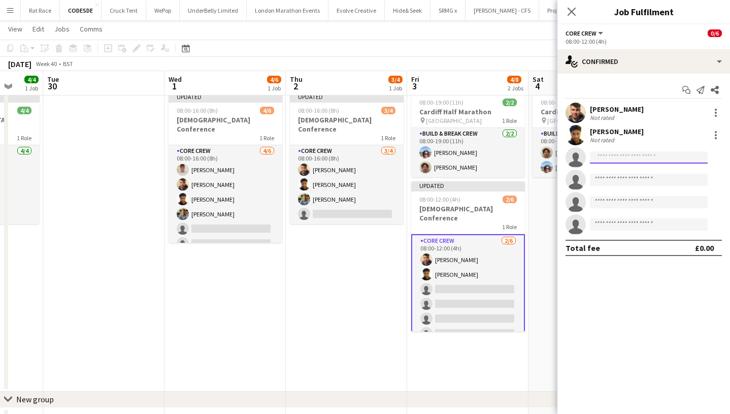
click at [608, 157] on input at bounding box center [649, 157] width 118 height 12
type input "*"
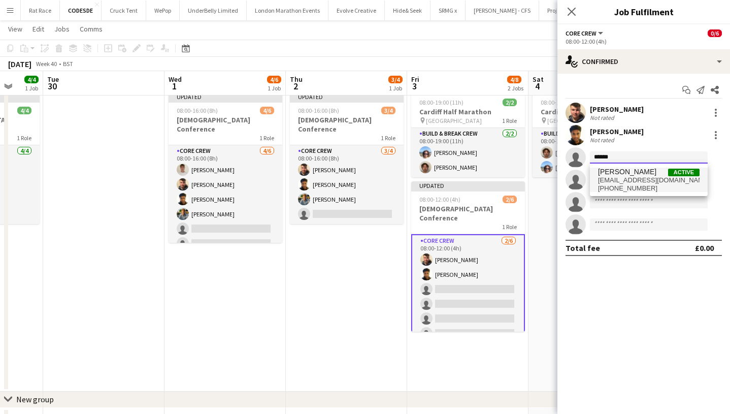
type input "******"
click at [608, 178] on span "[EMAIL_ADDRESS][DOMAIN_NAME]" at bounding box center [648, 180] width 101 height 8
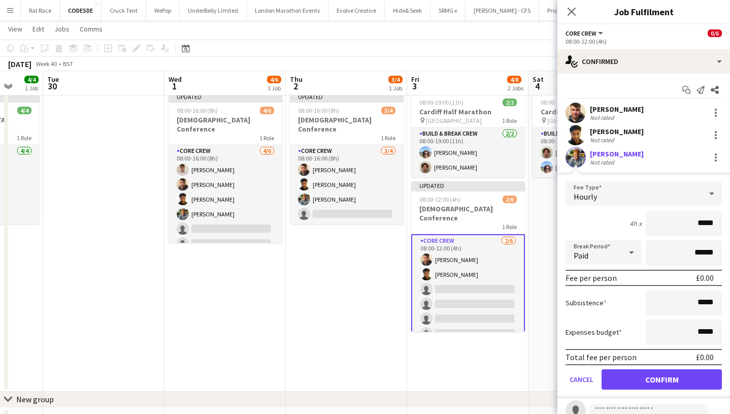
click at [619, 378] on button "Confirm" at bounding box center [661, 379] width 120 height 20
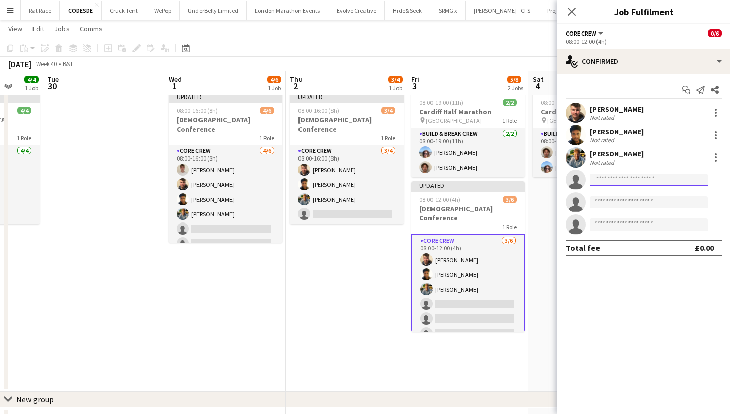
click at [607, 181] on input at bounding box center [649, 180] width 118 height 12
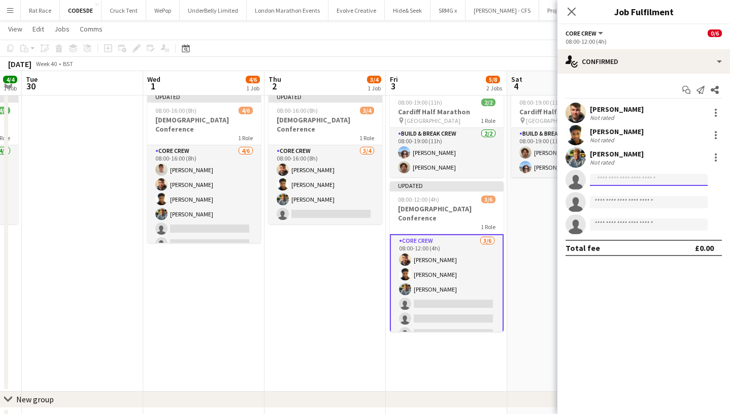
scroll to position [0, 344]
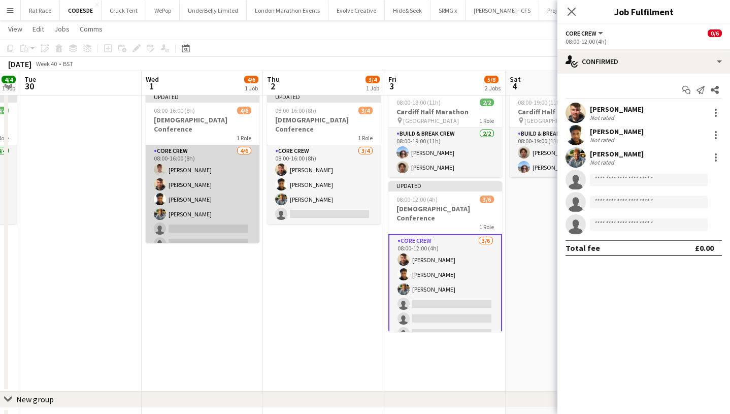
click at [230, 215] on app-card-role "Core Crew [DATE] 08:00-16:00 (8h) [PERSON_NAME] [PERSON_NAME] [PERSON_NAME] sin…" at bounding box center [203, 199] width 114 height 108
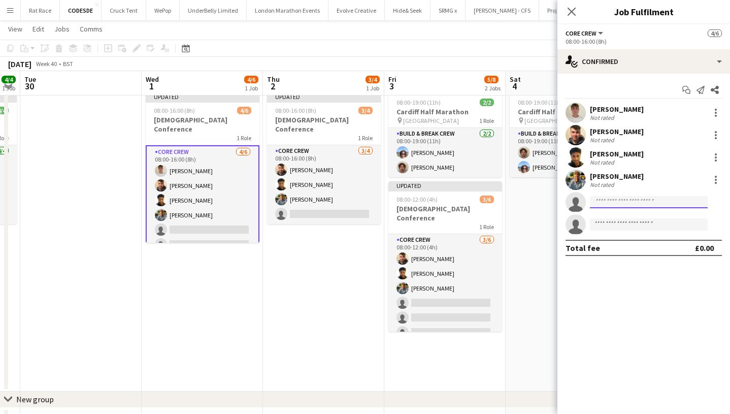
click at [612, 204] on input at bounding box center [649, 202] width 118 height 12
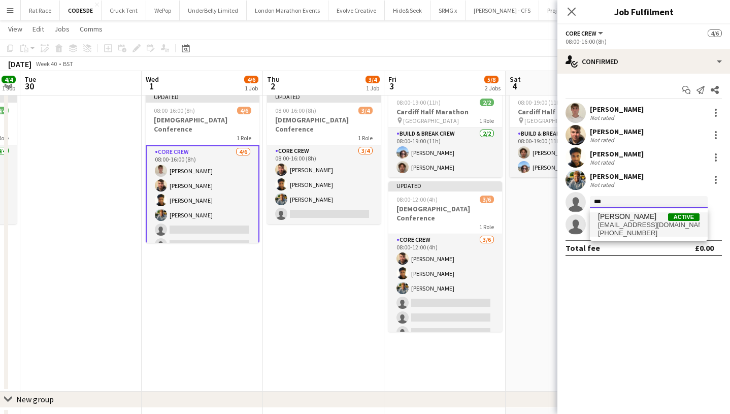
type input "***"
click at [617, 220] on span "[PERSON_NAME]" at bounding box center [627, 216] width 58 height 9
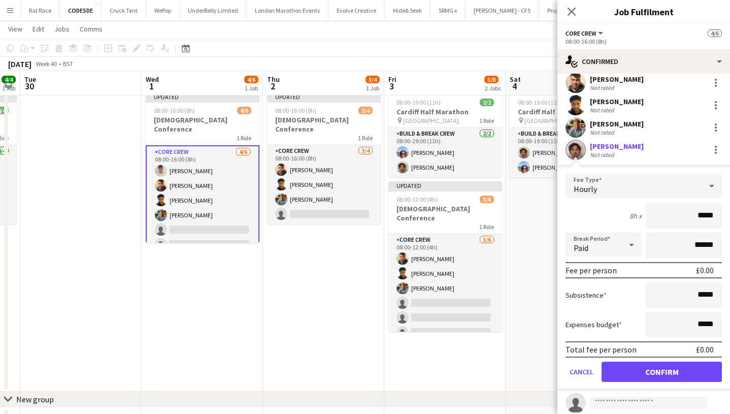
scroll to position [54, 0]
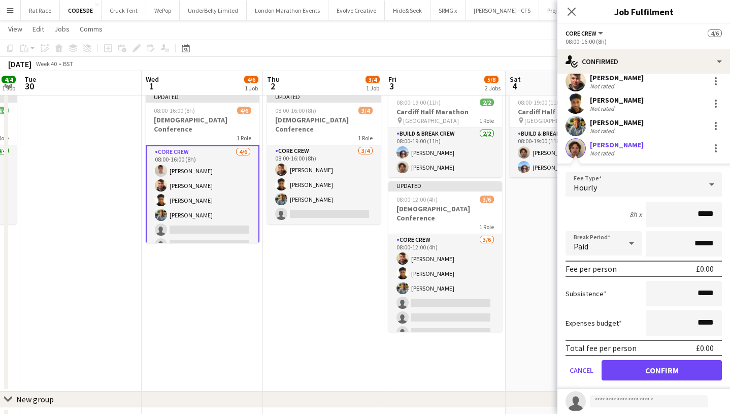
click at [621, 373] on button "Confirm" at bounding box center [661, 370] width 120 height 20
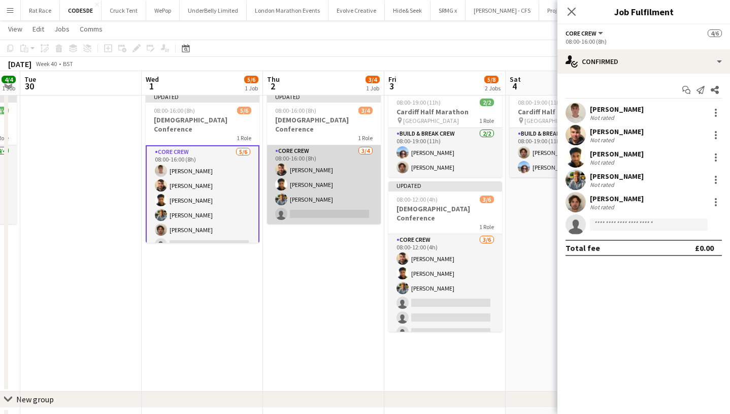
click at [365, 196] on app-card-role "Core Crew [DATE] 08:00-16:00 (8h) [PERSON_NAME] [PERSON_NAME] single-neutral-ac…" at bounding box center [324, 184] width 114 height 79
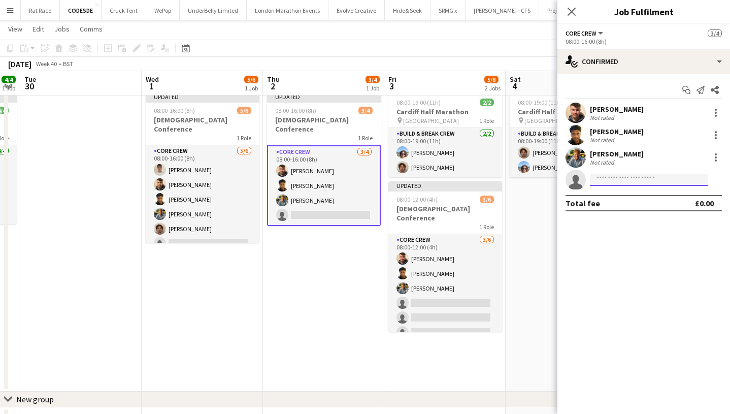
click at [603, 180] on input at bounding box center [649, 180] width 118 height 12
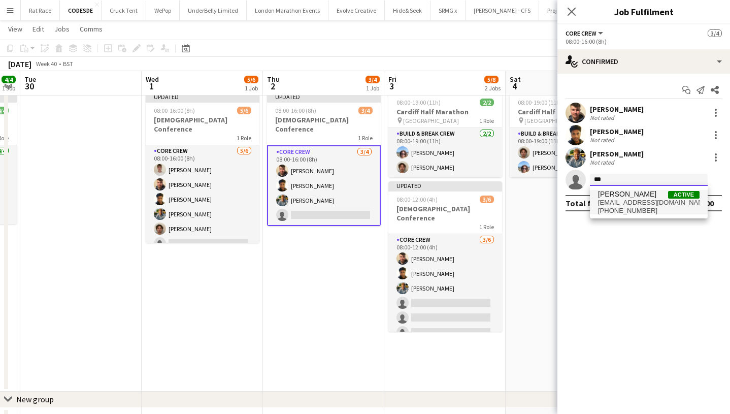
type input "***"
click at [609, 197] on span "[PERSON_NAME]" at bounding box center [627, 194] width 58 height 9
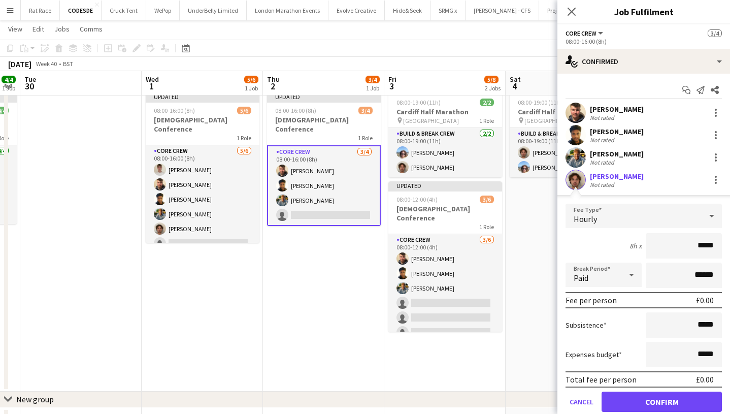
click at [636, 397] on button "Confirm" at bounding box center [661, 401] width 120 height 20
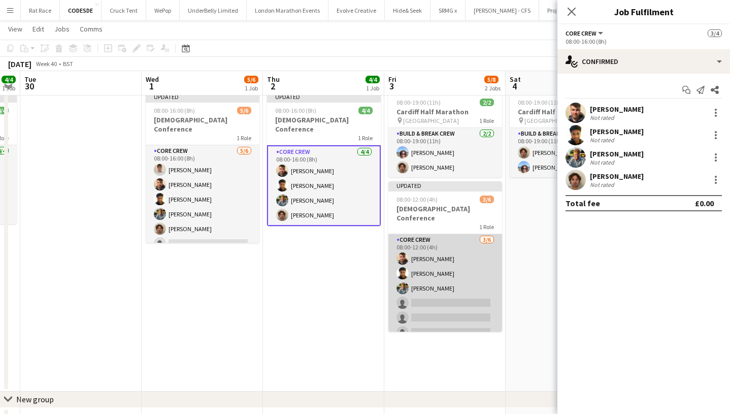
click at [461, 276] on app-card-role "Core Crew [DATE] 08:00-12:00 (4h) [PERSON_NAME] [PERSON_NAME] single-neutral-ac…" at bounding box center [445, 288] width 114 height 108
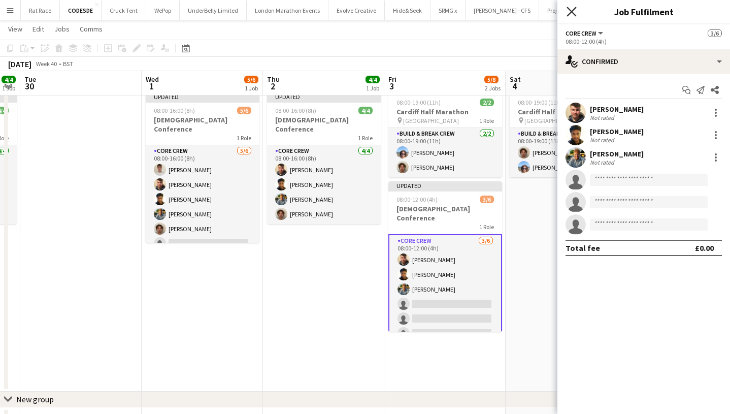
click at [570, 12] on icon "Close pop-in" at bounding box center [571, 12] width 10 height 10
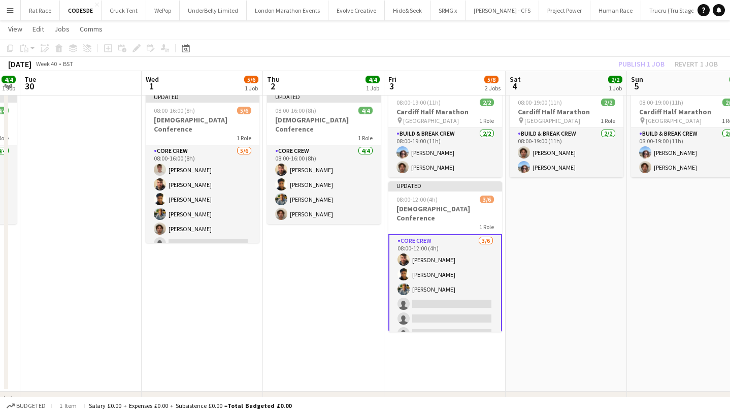
click at [590, 53] on app-toolbar "Copy Paste Paste Command V Paste with crew Command Shift V Paste linked Job [GE…" at bounding box center [365, 48] width 730 height 17
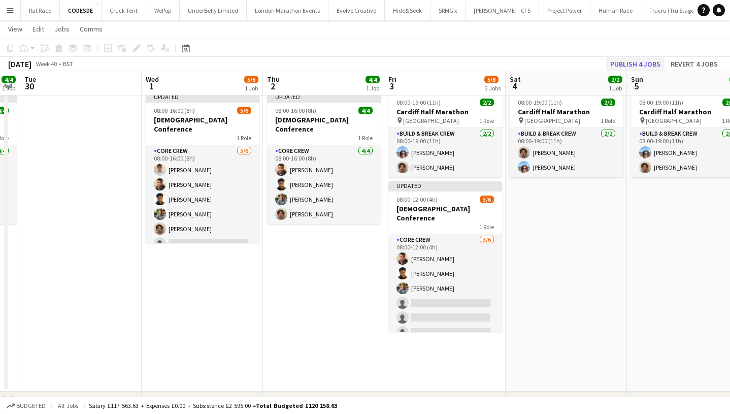
click at [622, 58] on button "Publish 4 jobs" at bounding box center [635, 63] width 58 height 13
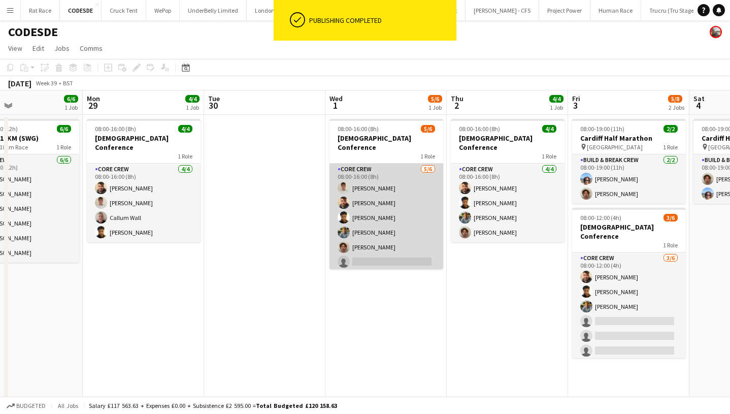
click at [389, 201] on app-card-role "Core Crew [DATE] 08:00-16:00 (8h) [PERSON_NAME] [PERSON_NAME] [PERSON_NAME] [PE…" at bounding box center [386, 217] width 114 height 108
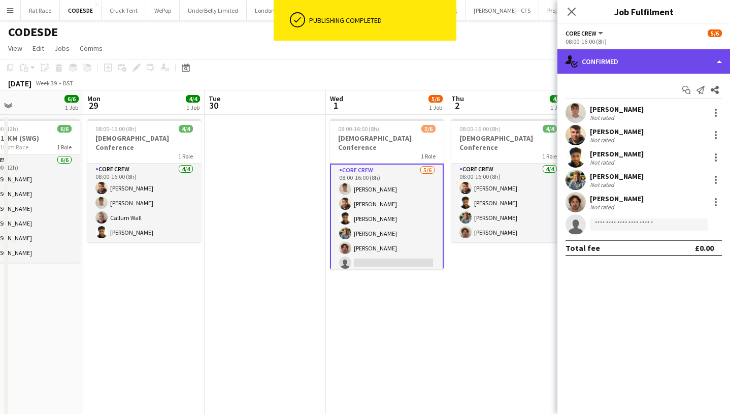
click at [710, 67] on div "single-neutral-actions-check-2 Confirmed" at bounding box center [643, 61] width 173 height 24
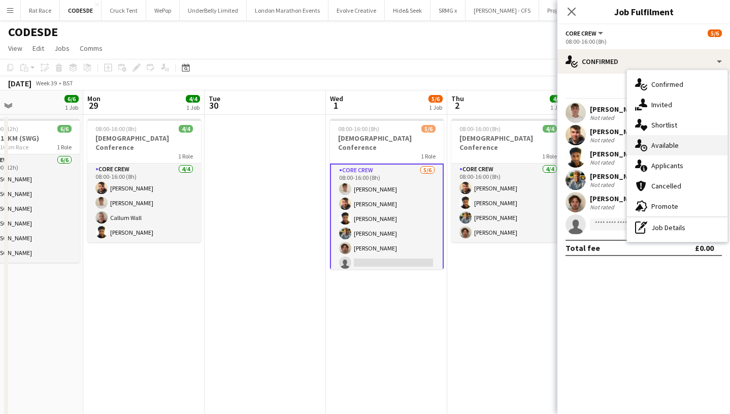
click at [672, 137] on div "single-neutral-actions-upload Available" at bounding box center [677, 145] width 100 height 20
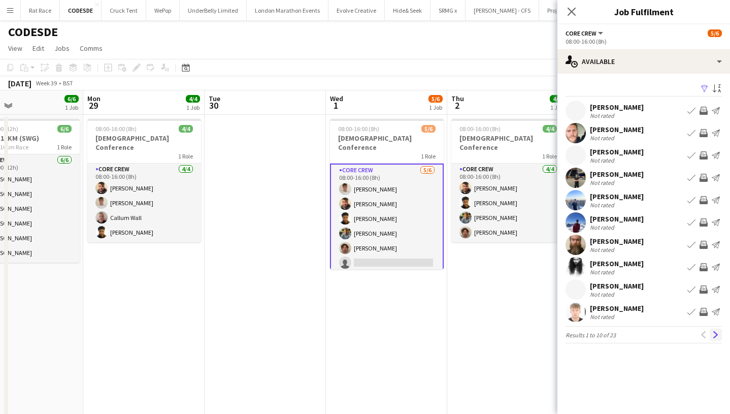
click at [715, 334] on app-icon "Next" at bounding box center [715, 334] width 7 height 7
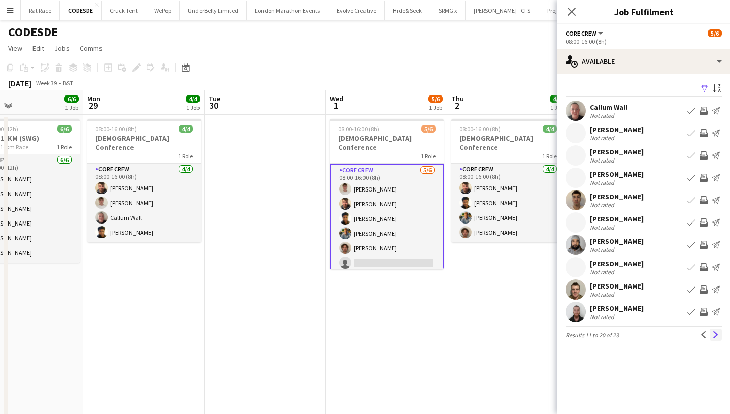
click at [715, 336] on app-icon "Next" at bounding box center [715, 334] width 7 height 7
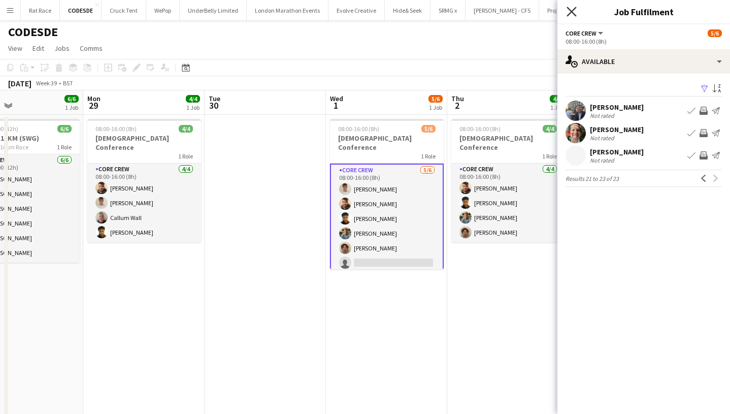
click at [568, 10] on icon "Close pop-in" at bounding box center [571, 12] width 10 height 10
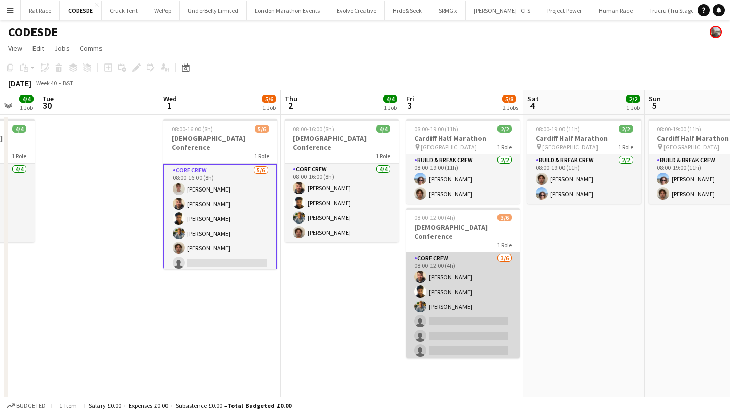
scroll to position [0, 464]
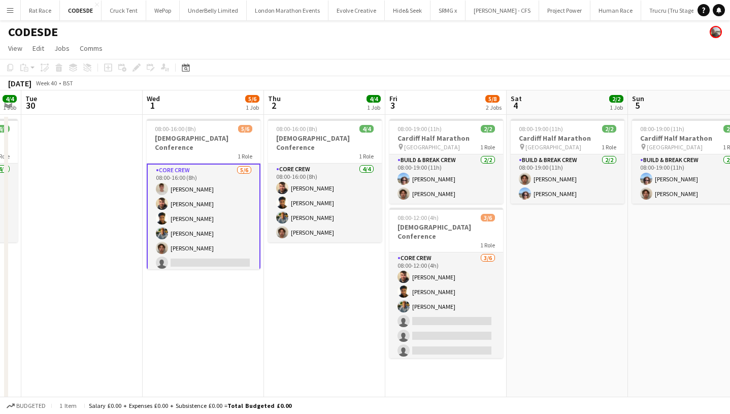
click at [541, 290] on app-date-cell "08:00-19:00 (11h) 2/2 Cardiff Half Marathon pin [GEOGRAPHIC_DATA] 1 Role Build …" at bounding box center [566, 266] width 121 height 303
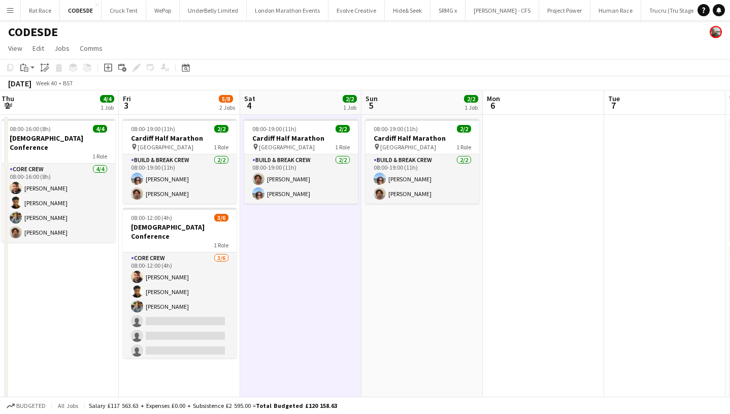
scroll to position [0, 489]
click at [335, 241] on app-date-cell "08:00-19:00 (11h) 2/2 Cardiff Half Marathon pin [GEOGRAPHIC_DATA] 1 Role Build …" at bounding box center [299, 266] width 121 height 303
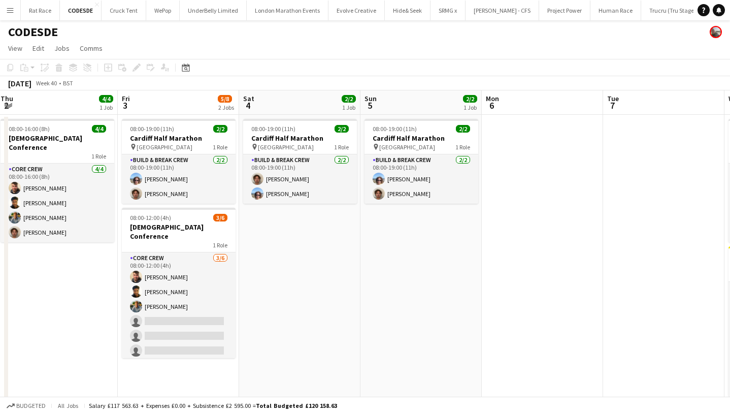
click at [303, 258] on app-date-cell "08:00-19:00 (11h) 2/2 Cardiff Half Marathon pin [GEOGRAPHIC_DATA] 1 Role Build …" at bounding box center [299, 266] width 121 height 303
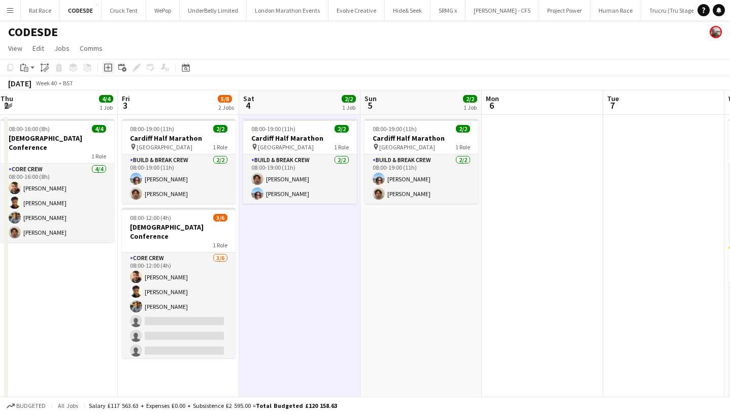
click at [110, 64] on icon "Add job" at bounding box center [108, 67] width 8 height 8
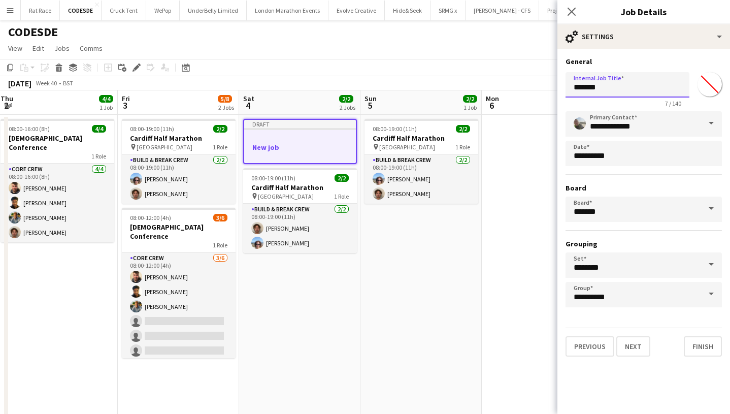
click at [612, 78] on input "*******" at bounding box center [627, 84] width 124 height 25
drag, startPoint x: 611, startPoint y: 85, endPoint x: 551, endPoint y: 77, distance: 60.9
click at [554, 78] on body "Menu Boards Boards Boards All jobs Status Workforce Workforce My Workforce Recr…" at bounding box center [365, 241] width 730 height 482
type input "*"
type input "**********"
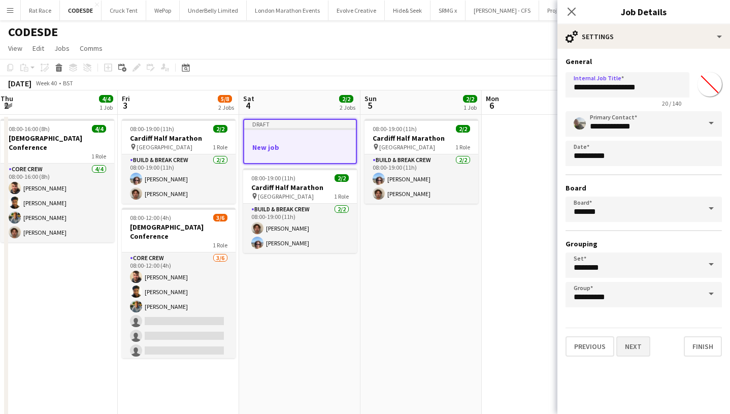
click at [625, 351] on button "Next" at bounding box center [633, 346] width 34 height 20
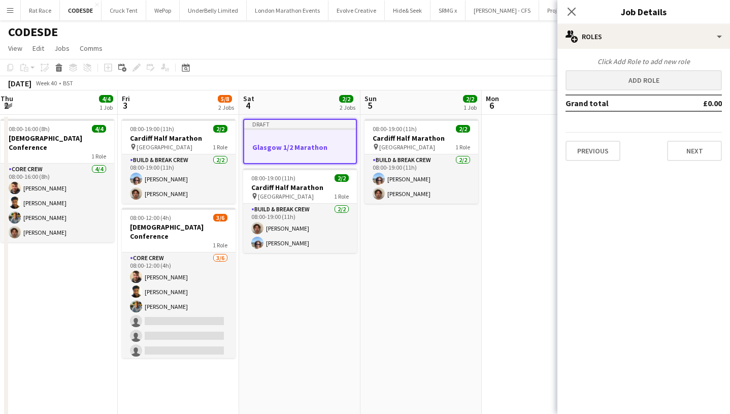
click at [638, 78] on button "Add role" at bounding box center [643, 80] width 156 height 20
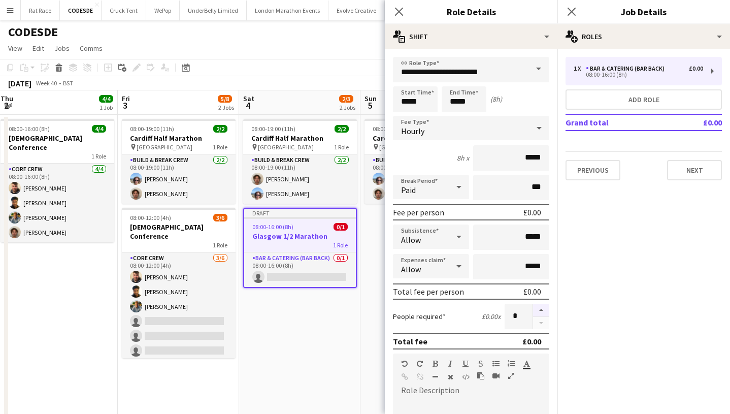
click at [546, 312] on button "button" at bounding box center [541, 309] width 16 height 13
type input "*"
click at [527, 71] on input "**********" at bounding box center [471, 69] width 156 height 25
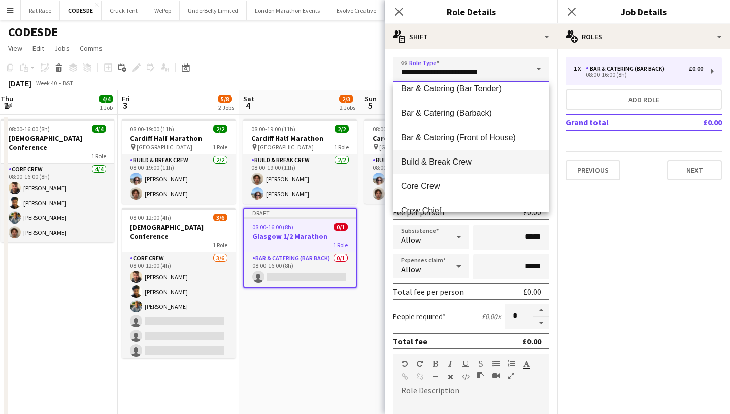
scroll to position [59, 0]
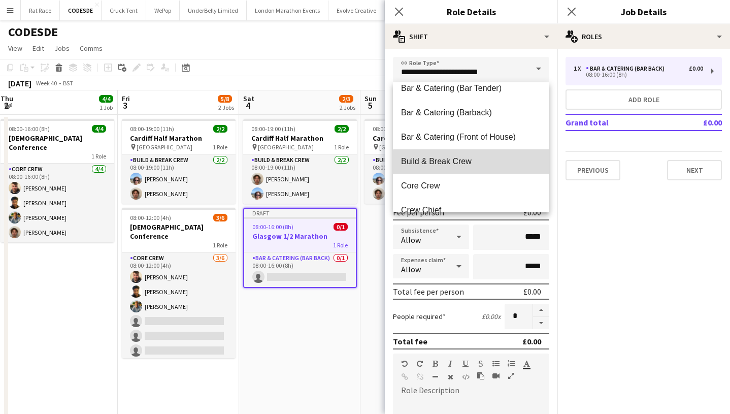
click at [474, 171] on mat-option "Build & Break Crew" at bounding box center [471, 161] width 156 height 24
type input "**********"
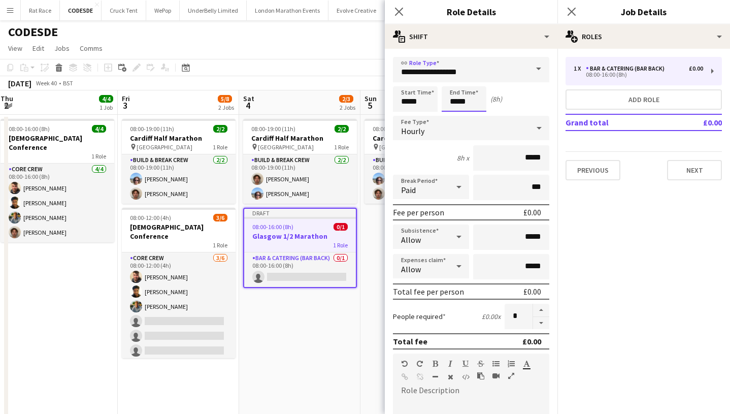
click at [471, 94] on input "*****" at bounding box center [463, 98] width 45 height 25
click at [454, 80] on div at bounding box center [454, 81] width 20 height 10
type input "*****"
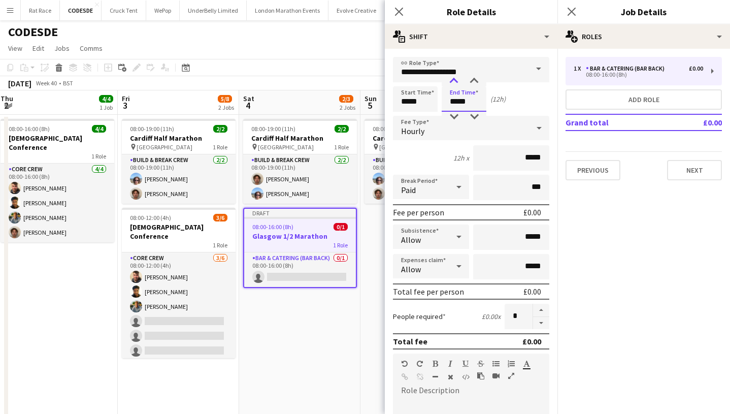
click at [454, 80] on div at bounding box center [454, 81] width 20 height 10
click at [671, 173] on button "Next" at bounding box center [694, 170] width 55 height 20
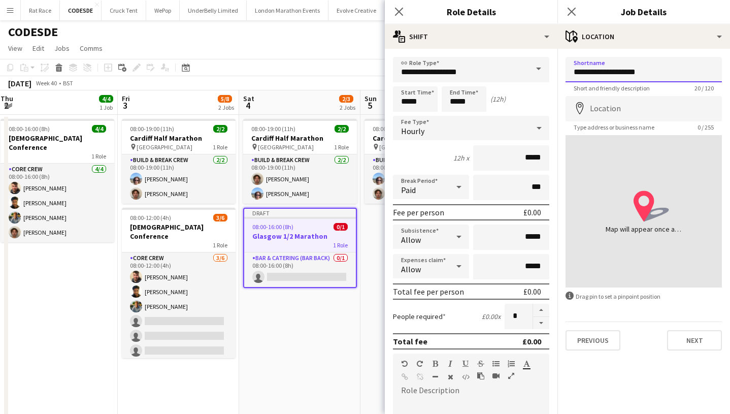
type input "**********"
click at [633, 112] on input "Location" at bounding box center [643, 108] width 156 height 25
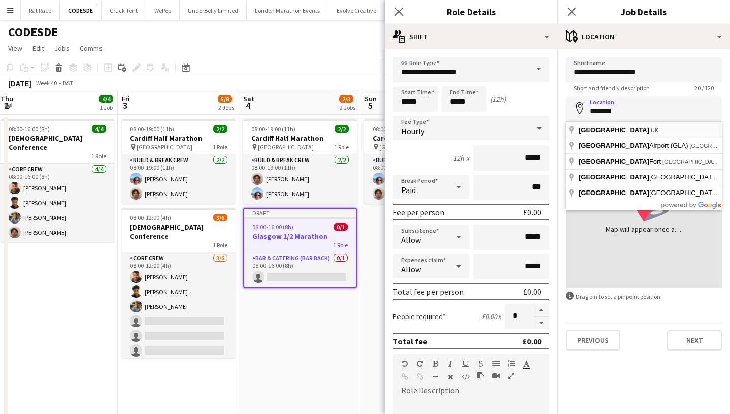
type input "**********"
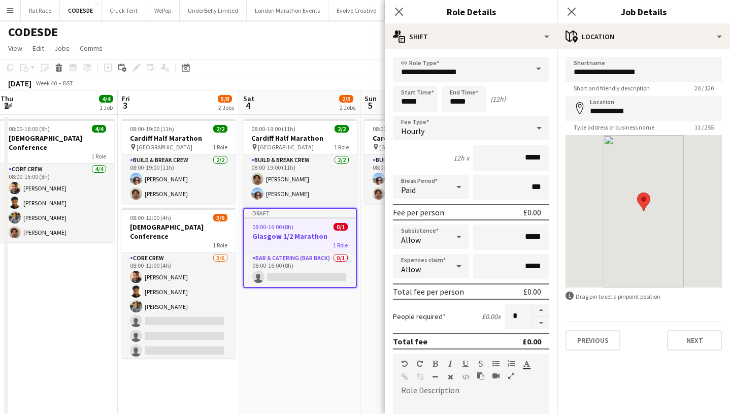
click at [683, 338] on button "Next" at bounding box center [694, 340] width 55 height 20
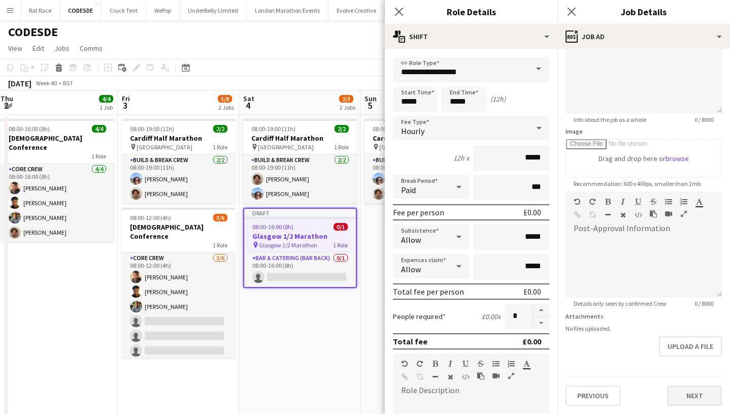
scroll to position [89, 0]
click at [677, 390] on button "Next" at bounding box center [694, 395] width 55 height 20
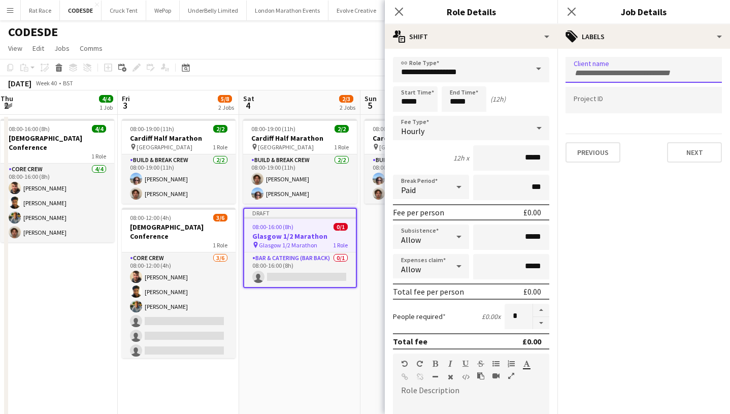
click at [580, 69] on input "Type to search client labels..." at bounding box center [643, 73] width 140 height 9
type input "****"
click at [584, 104] on div "codesde" at bounding box center [643, 101] width 156 height 24
click at [584, 104] on input "Type to search project ID labels..." at bounding box center [643, 100] width 140 height 9
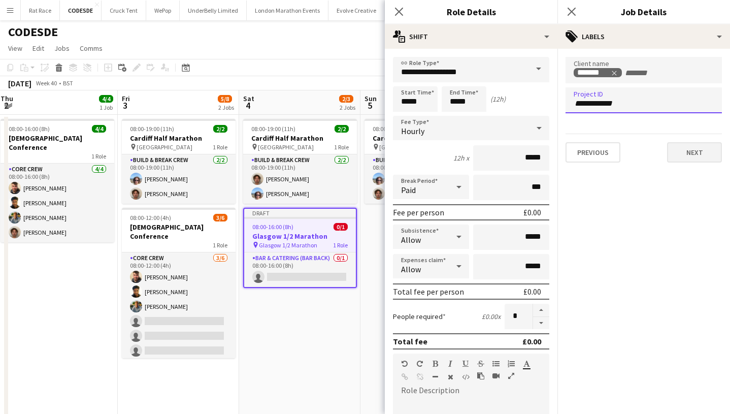
type input "**********"
click at [687, 146] on button "Next" at bounding box center [694, 152] width 55 height 20
type input "*******"
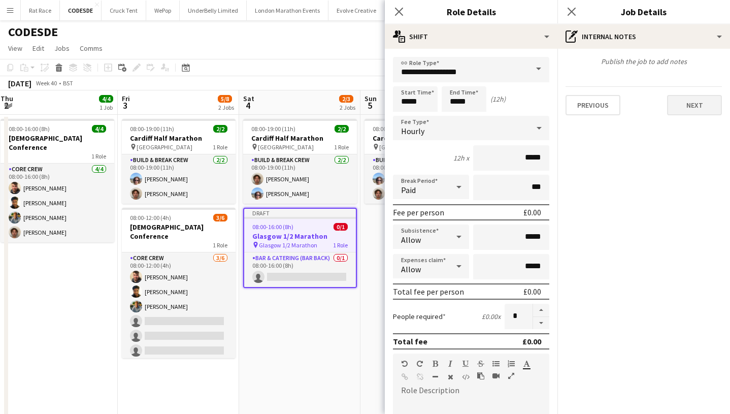
click at [692, 103] on button "Next" at bounding box center [694, 105] width 55 height 20
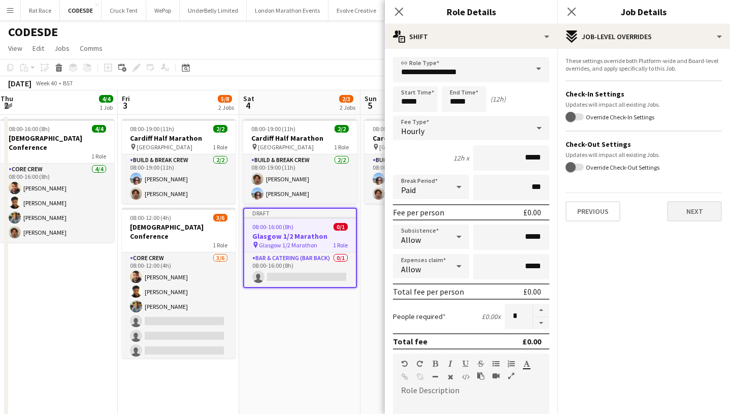
click at [685, 209] on button "Next" at bounding box center [694, 211] width 55 height 20
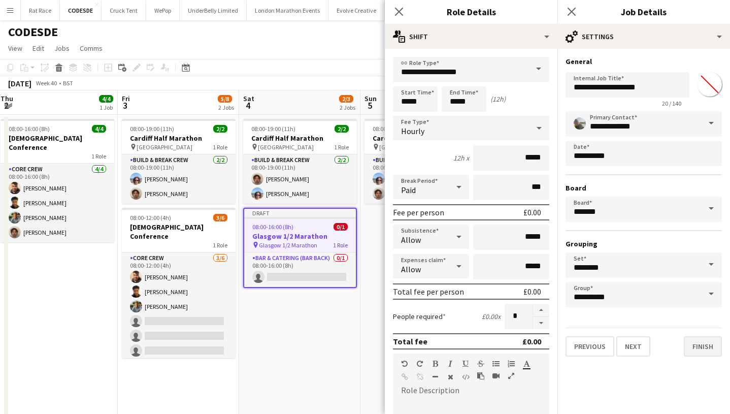
click at [694, 347] on button "Finish" at bounding box center [703, 346] width 38 height 20
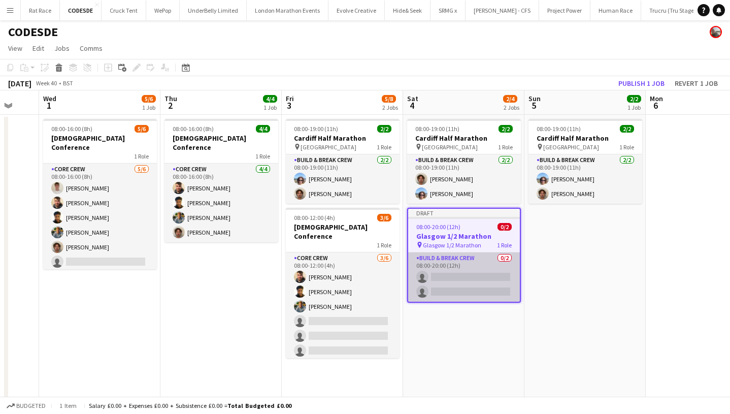
click at [444, 278] on app-card-role "Build & Break Crew 0/2 08:00-20:00 (12h) single-neutral-actions single-neutral-…" at bounding box center [464, 276] width 112 height 49
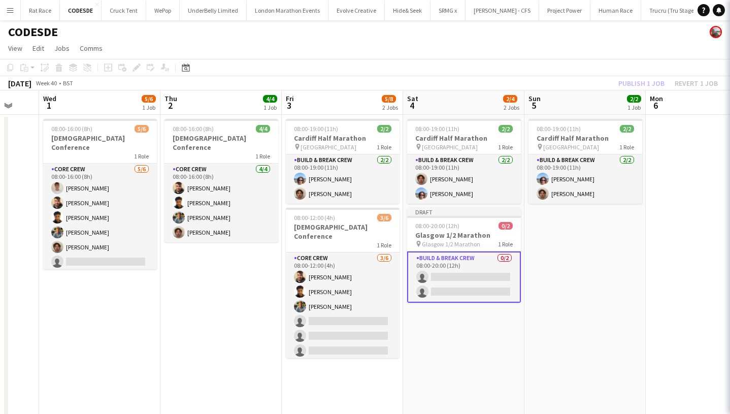
scroll to position [0, 324]
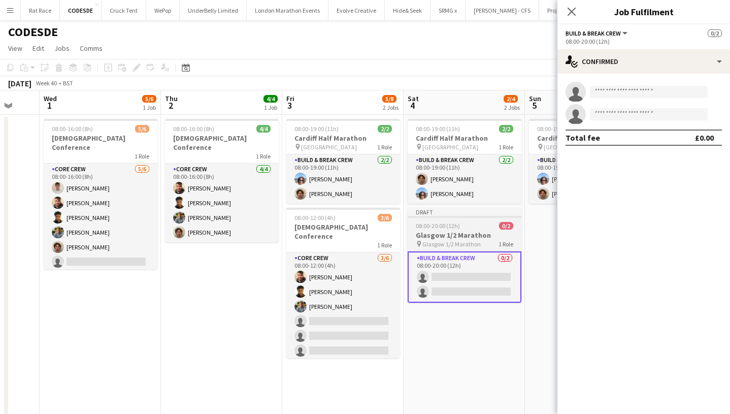
click at [429, 239] on h3 "Glasgow 1/2 Marathon" at bounding box center [464, 234] width 114 height 9
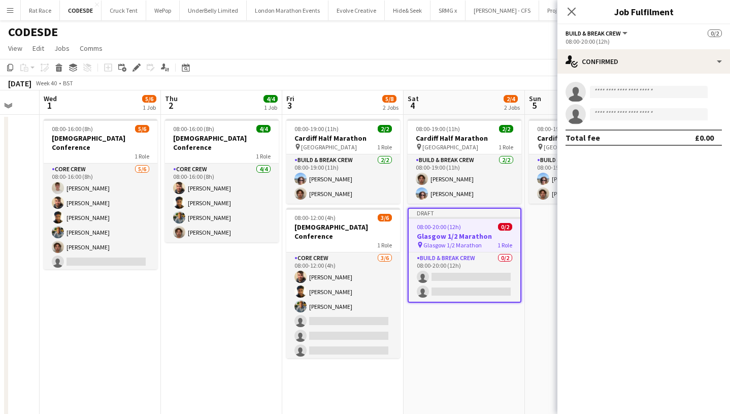
click at [532, 243] on app-date-cell "08:00-19:00 (11h) 2/2 Cardiff Half Marathon pin [GEOGRAPHIC_DATA] 1 Role Build …" at bounding box center [585, 266] width 121 height 303
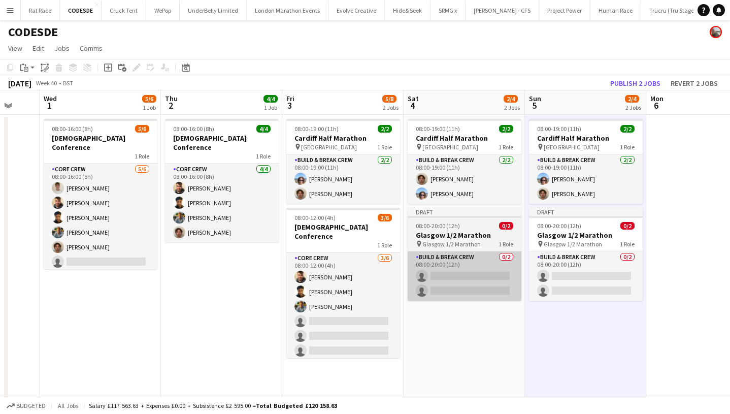
click at [472, 264] on app-card-role "Build & Break Crew 0/2 08:00-20:00 (12h) single-neutral-actions single-neutral-…" at bounding box center [464, 275] width 114 height 49
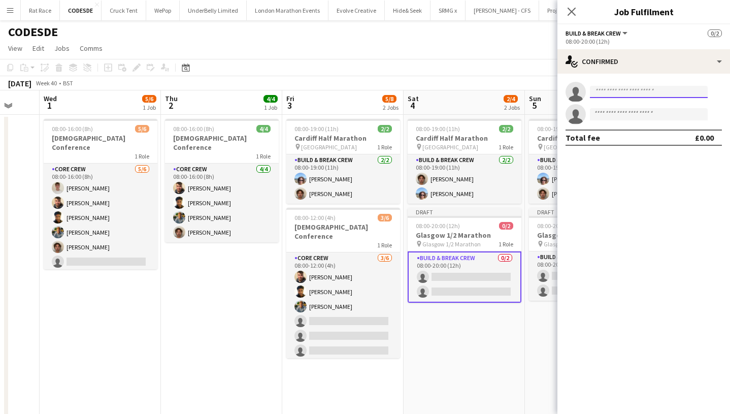
click at [655, 91] on input at bounding box center [649, 92] width 118 height 12
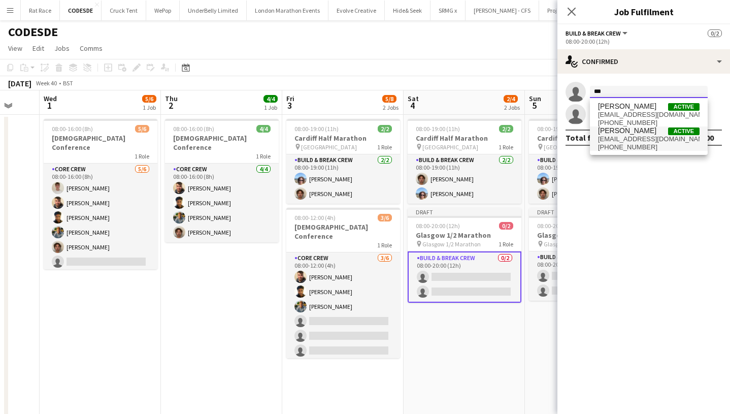
type input "***"
click at [630, 143] on span "[PHONE_NUMBER]" at bounding box center [648, 147] width 101 height 8
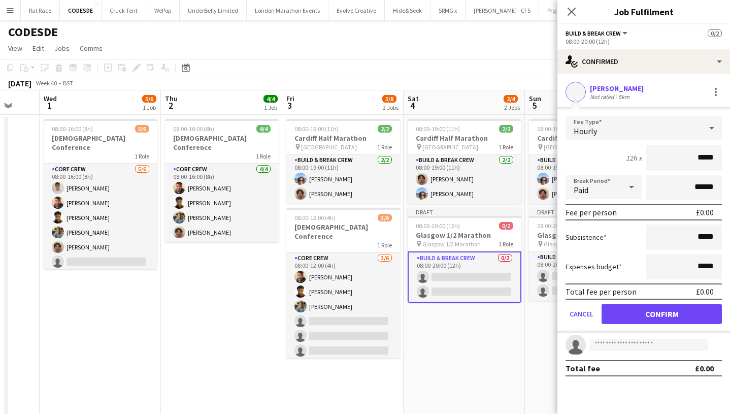
click at [626, 310] on button "Confirm" at bounding box center [661, 313] width 120 height 20
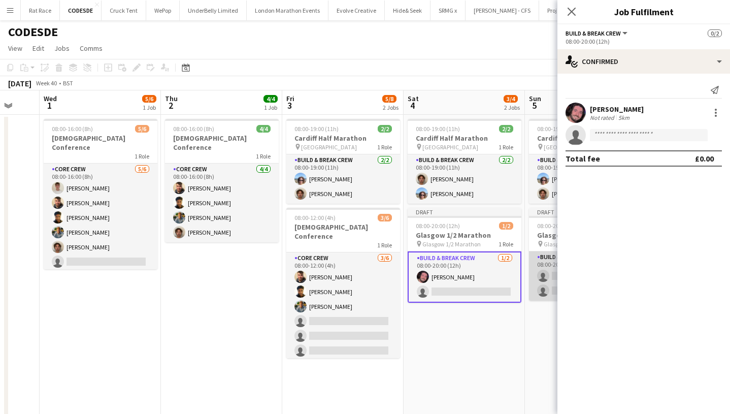
click at [534, 259] on app-card-role "Build & Break Crew 0/2 08:00-20:00 (12h) single-neutral-actions single-neutral-…" at bounding box center [586, 275] width 114 height 49
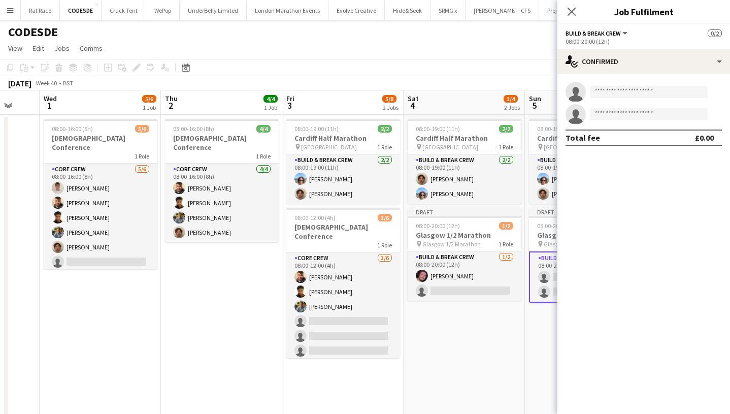
click at [601, 84] on app-invite-slot "single-neutral-actions" at bounding box center [643, 92] width 173 height 20
click at [601, 89] on input at bounding box center [649, 92] width 118 height 12
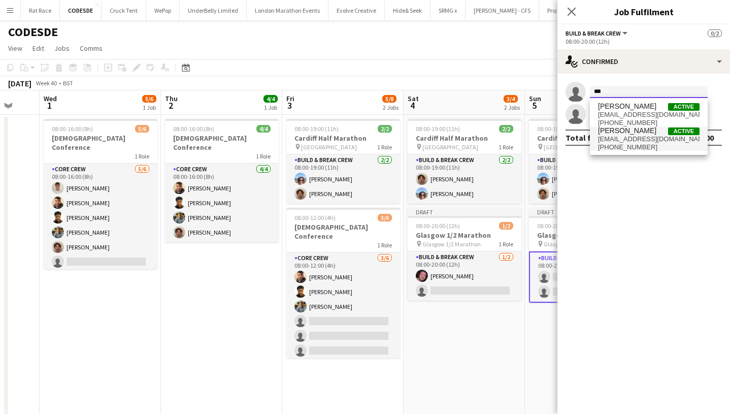
type input "***"
click at [604, 134] on span "[PERSON_NAME]" at bounding box center [627, 130] width 58 height 9
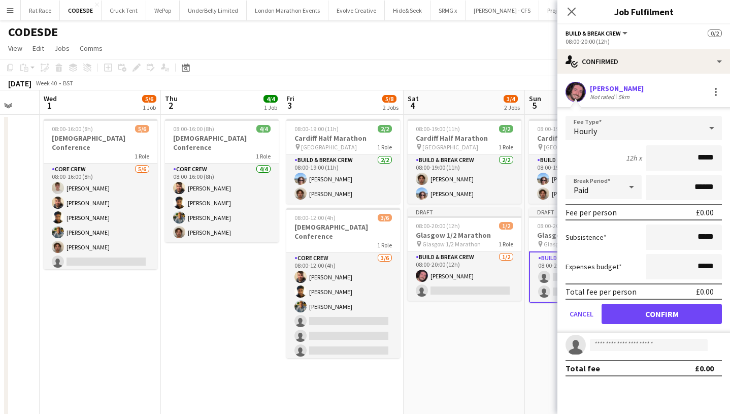
click at [633, 316] on button "Confirm" at bounding box center [661, 313] width 120 height 20
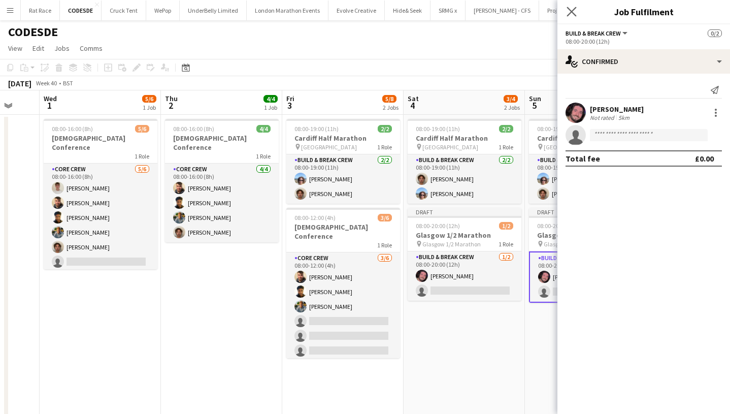
click at [568, 6] on app-icon "Close pop-in" at bounding box center [571, 12] width 15 height 15
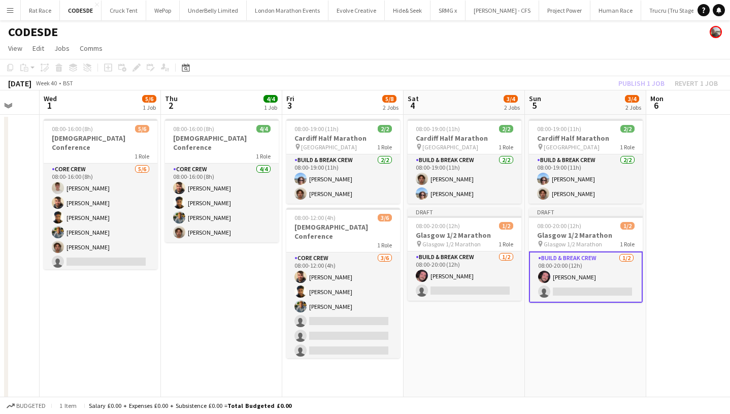
click at [621, 66] on app-toolbar "Copy Paste Paste Command V Paste with crew Command Shift V Paste linked Job [GE…" at bounding box center [365, 67] width 730 height 17
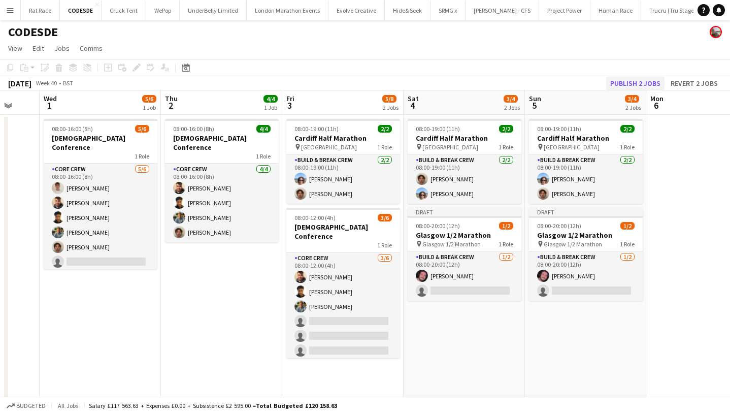
click at [622, 78] on button "Publish 2 jobs" at bounding box center [635, 83] width 58 height 13
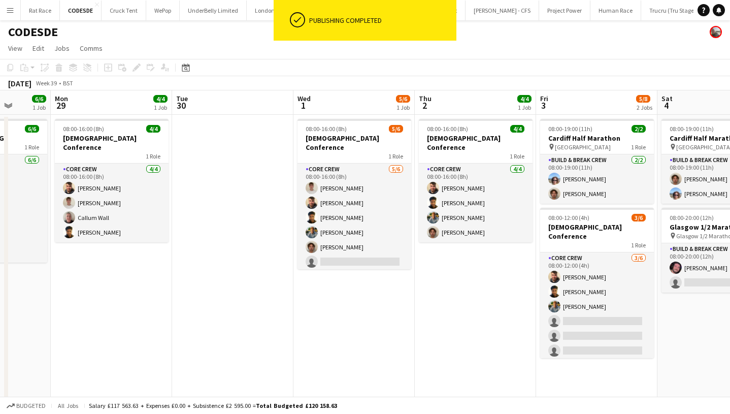
scroll to position [0, 312]
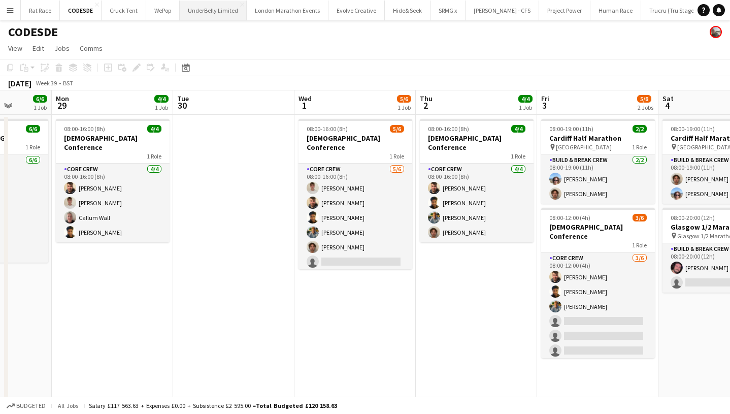
click at [201, 15] on button "UnderBelly Limited Close" at bounding box center [213, 11] width 67 height 20
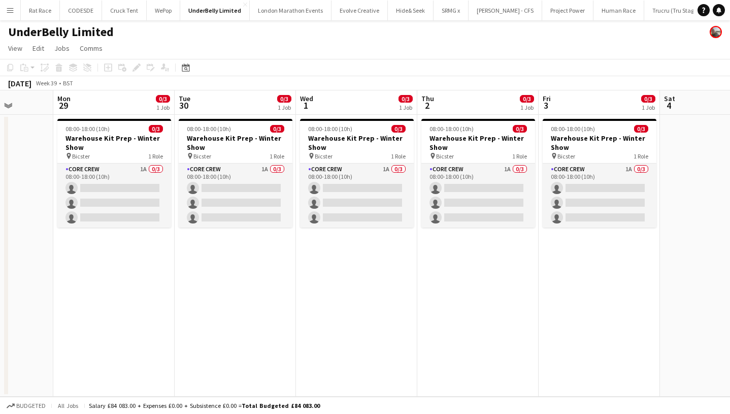
scroll to position [0, 292]
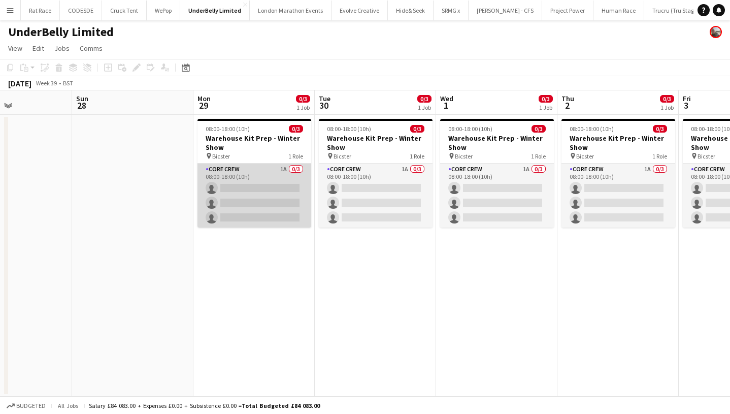
click at [266, 184] on app-card-role "Core Crew 1A 0/3 08:00-18:00 (10h) single-neutral-actions single-neutral-action…" at bounding box center [254, 195] width 114 height 64
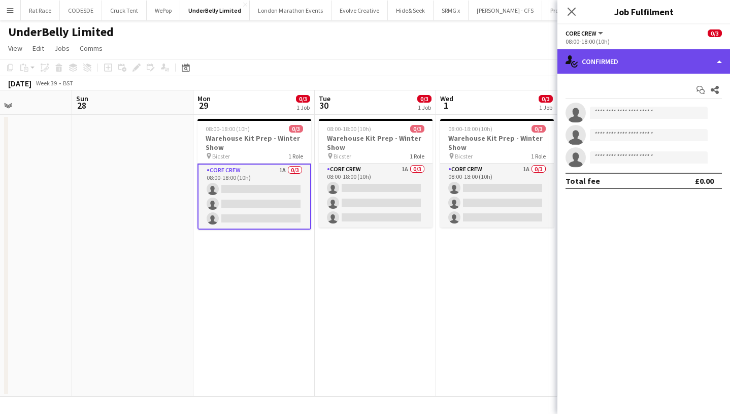
click at [660, 72] on div "single-neutral-actions-check-2 Confirmed" at bounding box center [643, 61] width 173 height 24
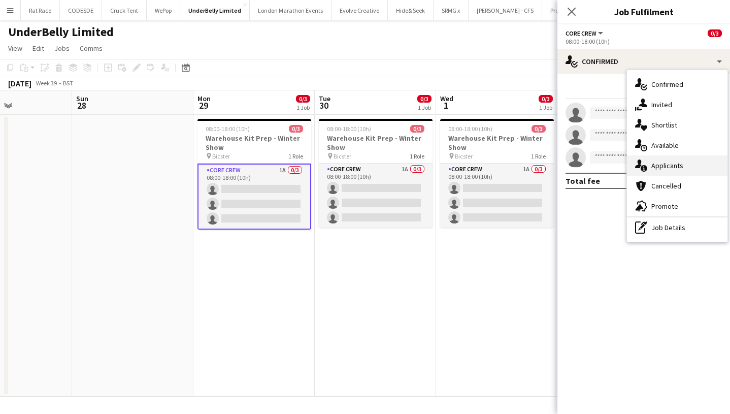
click at [660, 164] on span "Applicants" at bounding box center [667, 165] width 32 height 9
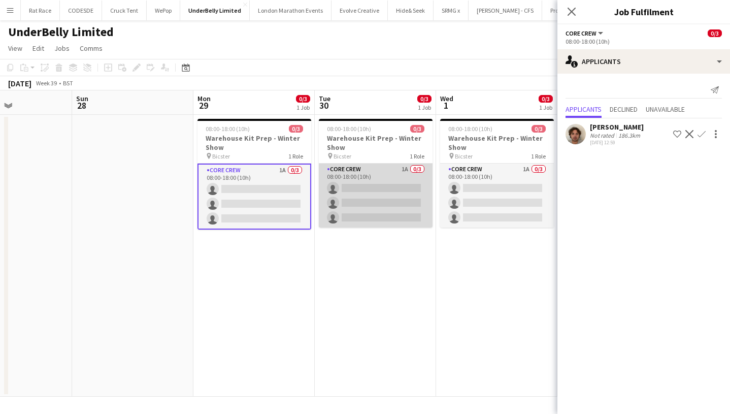
click at [396, 188] on app-card-role "Core Crew 1A 0/3 08:00-18:00 (10h) single-neutral-actions single-neutral-action…" at bounding box center [376, 195] width 114 height 64
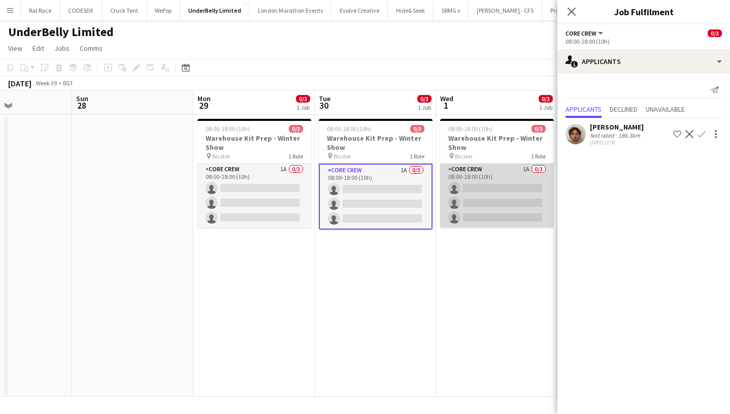
click at [478, 205] on app-card-role "Core Crew 1A 0/3 08:00-18:00 (10h) single-neutral-actions single-neutral-action…" at bounding box center [497, 195] width 114 height 64
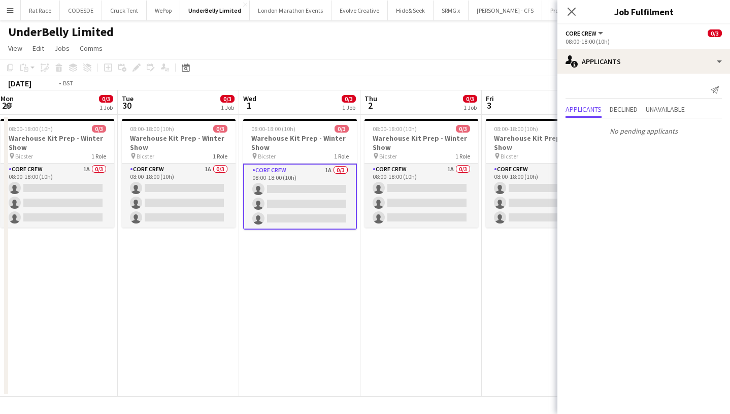
scroll to position [0, 496]
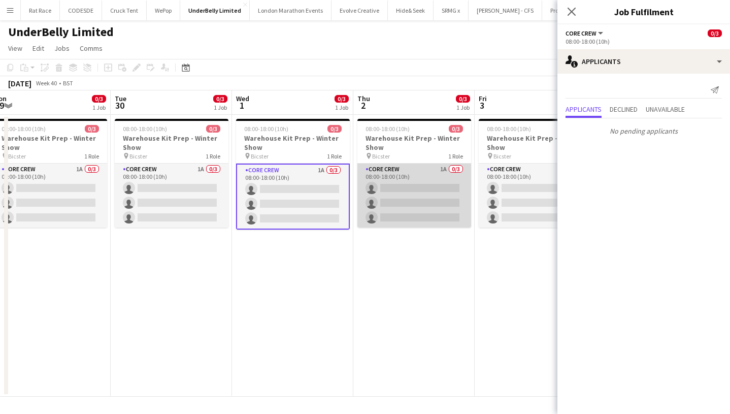
click at [391, 190] on app-card-role "Core Crew 1A 0/3 08:00-18:00 (10h) single-neutral-actions single-neutral-action…" at bounding box center [414, 195] width 114 height 64
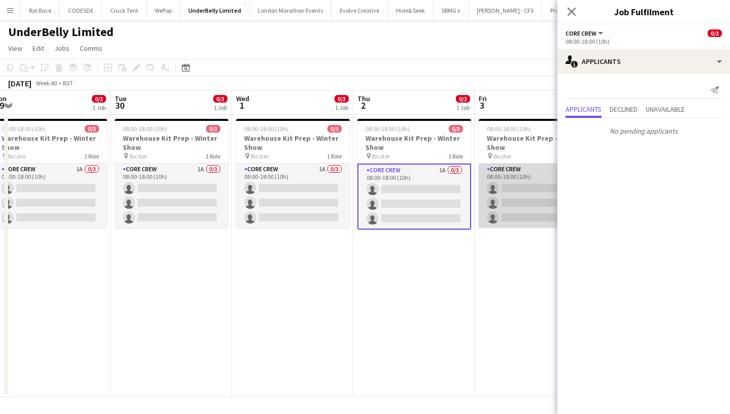
click at [488, 193] on app-card-role "Core Crew 1A 0/3 08:00-18:00 (10h) single-neutral-actions single-neutral-action…" at bounding box center [536, 195] width 114 height 64
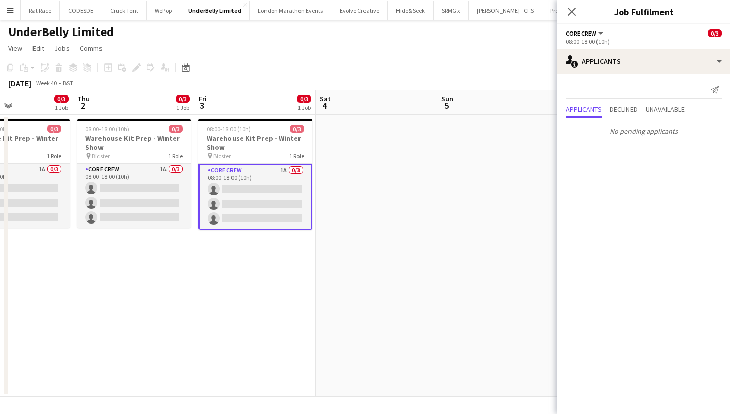
scroll to position [0, 243]
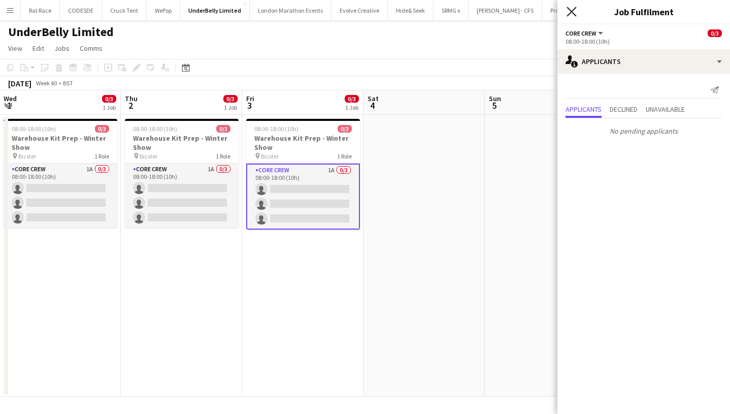
click at [568, 8] on icon at bounding box center [571, 12] width 10 height 10
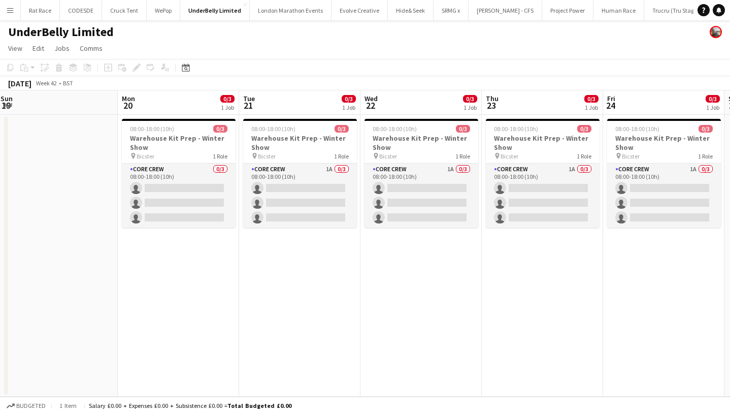
scroll to position [0, 303]
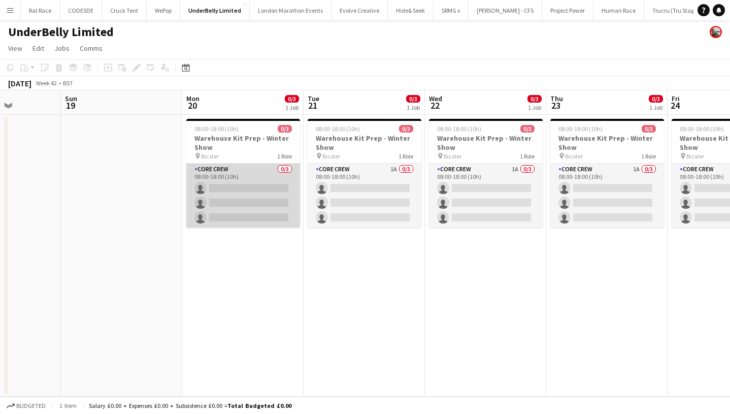
click at [250, 202] on app-card-role "Core Crew 0/3 08:00-18:00 (10h) single-neutral-actions single-neutral-actions s…" at bounding box center [243, 195] width 114 height 64
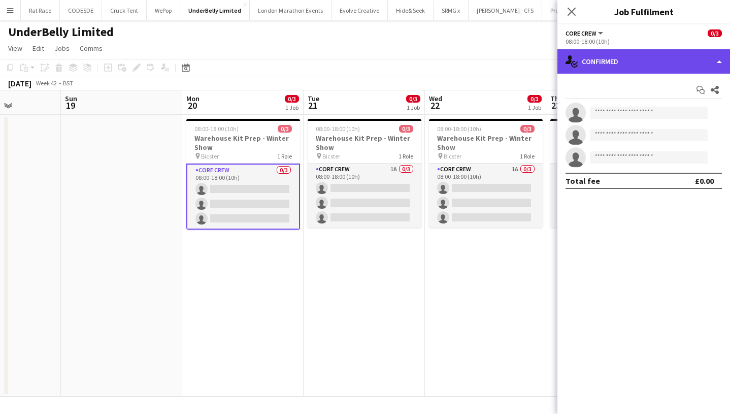
click at [711, 53] on div "single-neutral-actions-check-2 Confirmed" at bounding box center [643, 61] width 173 height 24
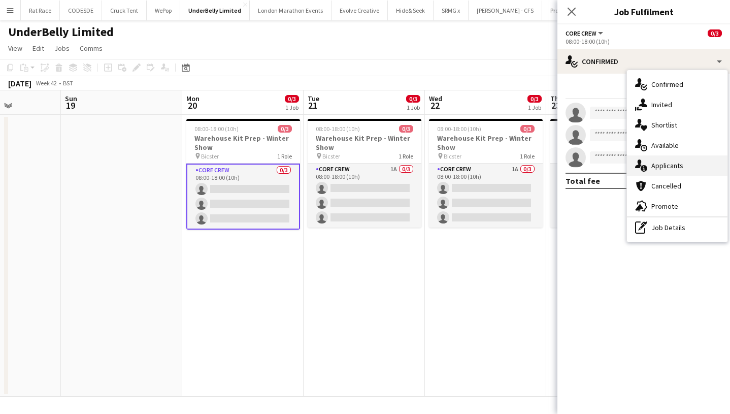
click at [664, 161] on span "Applicants" at bounding box center [667, 165] width 32 height 9
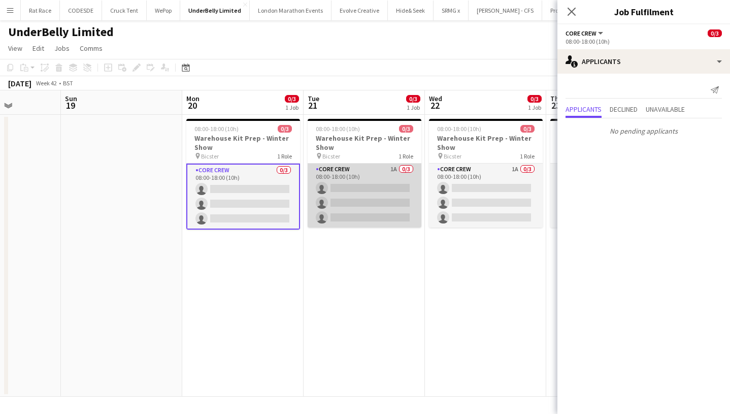
click at [401, 189] on app-card-role "Core Crew 1A 0/3 08:00-18:00 (10h) single-neutral-actions single-neutral-action…" at bounding box center [365, 195] width 114 height 64
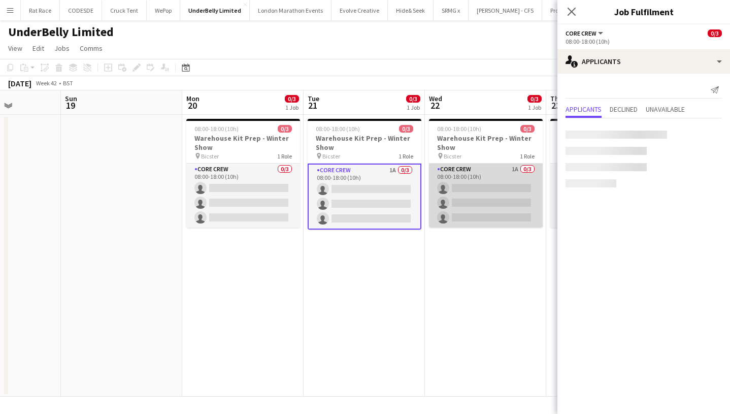
click at [461, 189] on app-card-role "Core Crew 1A 0/3 08:00-18:00 (10h) single-neutral-actions single-neutral-action…" at bounding box center [486, 195] width 114 height 64
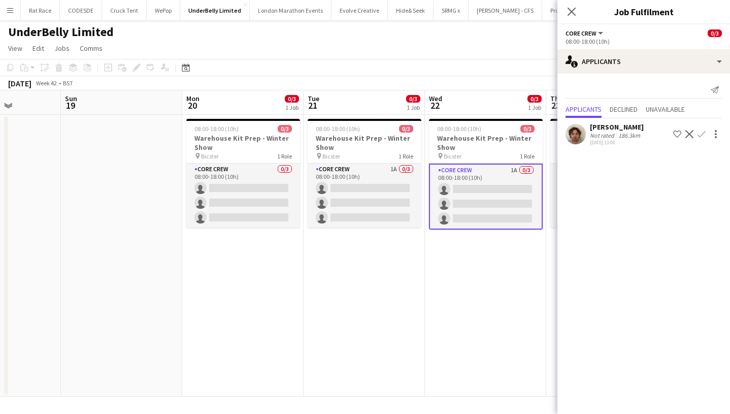
scroll to position [0, 436]
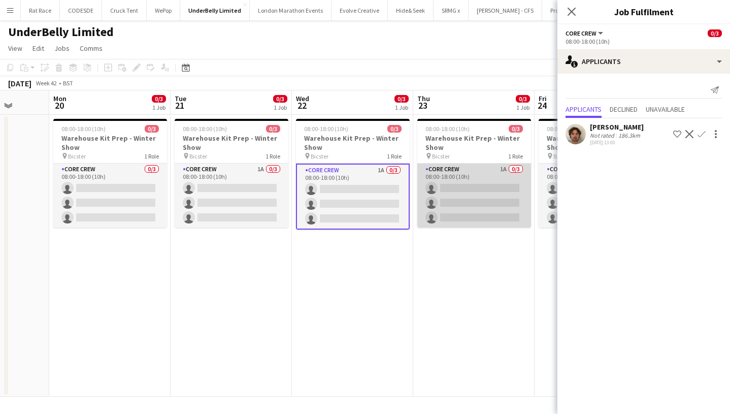
click at [466, 196] on app-card-role "Core Crew 1A 0/3 08:00-18:00 (10h) single-neutral-actions single-neutral-action…" at bounding box center [474, 195] width 114 height 64
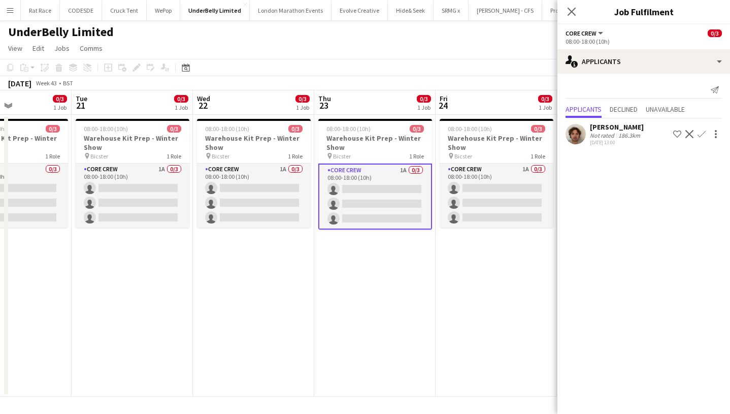
scroll to position [0, 332]
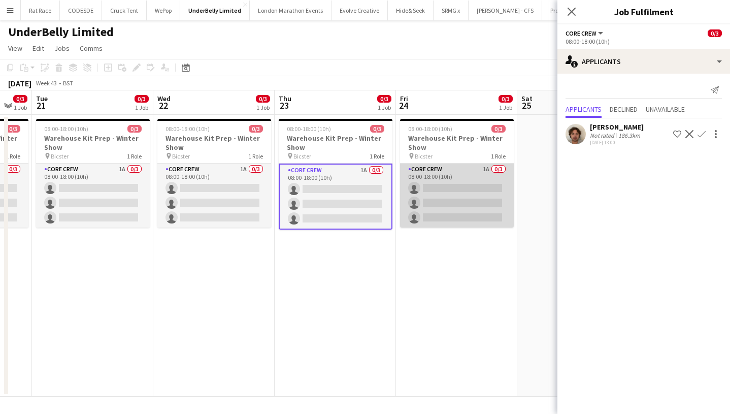
click at [436, 206] on app-card-role "Core Crew 1A 0/3 08:00-18:00 (10h) single-neutral-actions single-neutral-action…" at bounding box center [457, 195] width 114 height 64
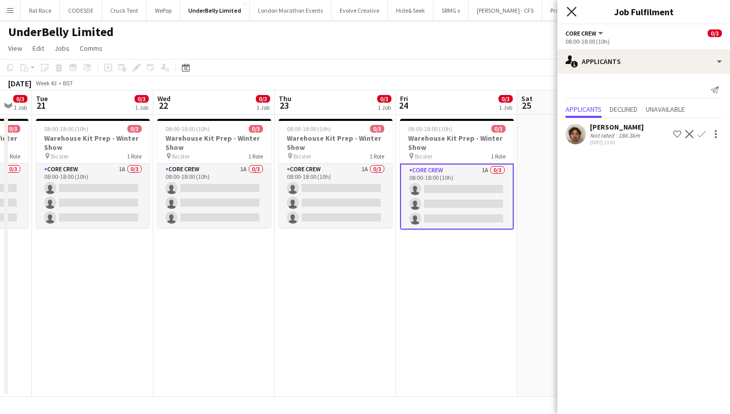
click at [569, 8] on icon "Close pop-in" at bounding box center [571, 12] width 10 height 10
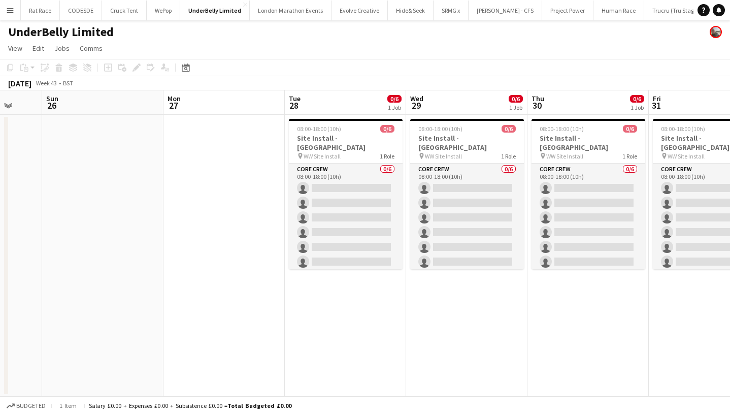
scroll to position [0, 376]
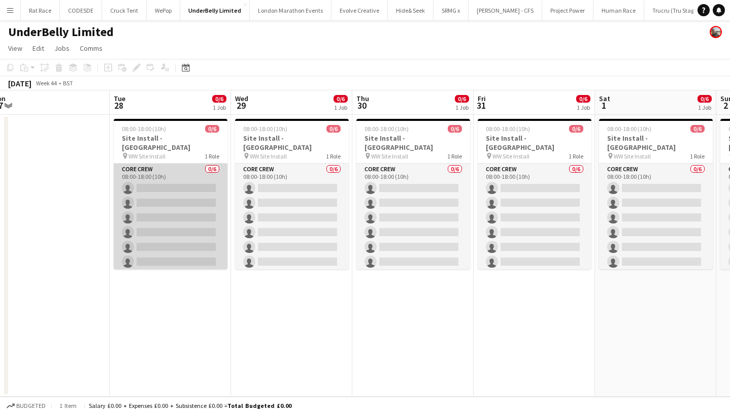
click at [200, 216] on app-card-role "Core Crew 0/6 08:00-18:00 (10h) single-neutral-actions single-neutral-actions s…" at bounding box center [171, 217] width 114 height 108
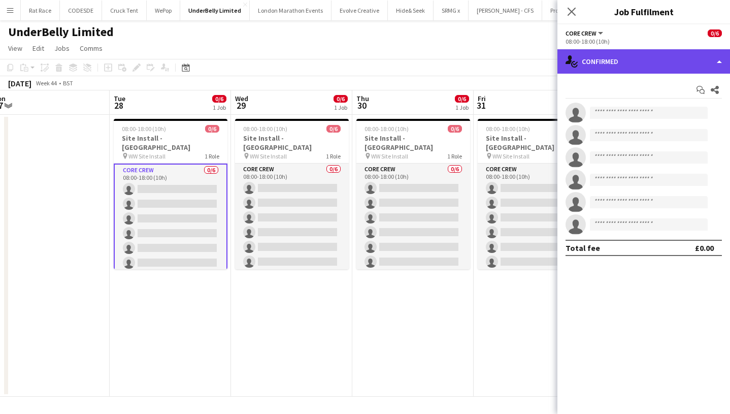
click at [698, 70] on div "single-neutral-actions-check-2 Confirmed" at bounding box center [643, 61] width 173 height 24
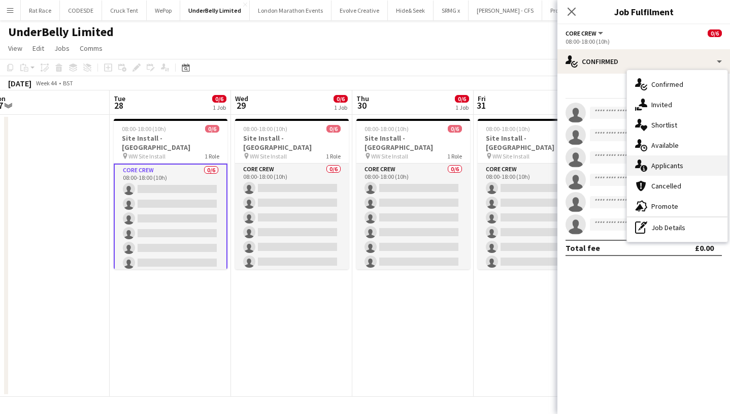
click at [684, 165] on div "single-neutral-actions-information Applicants" at bounding box center [677, 165] width 100 height 20
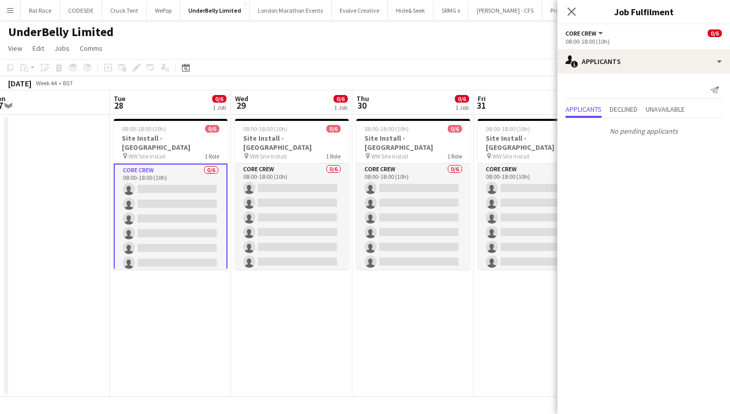
click at [566, 11] on app-icon "Close pop-in" at bounding box center [571, 12] width 12 height 12
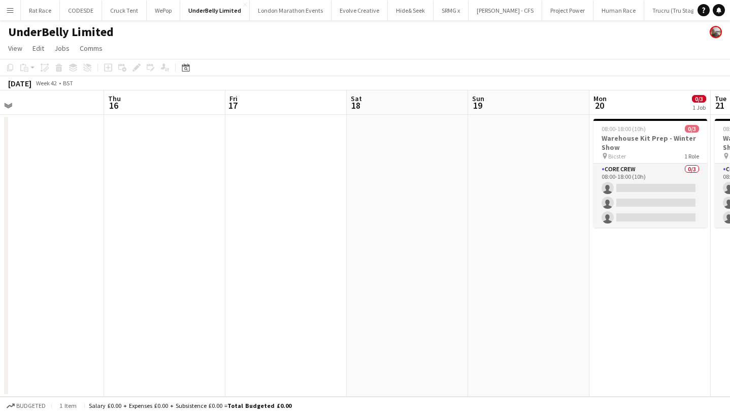
scroll to position [0, 320]
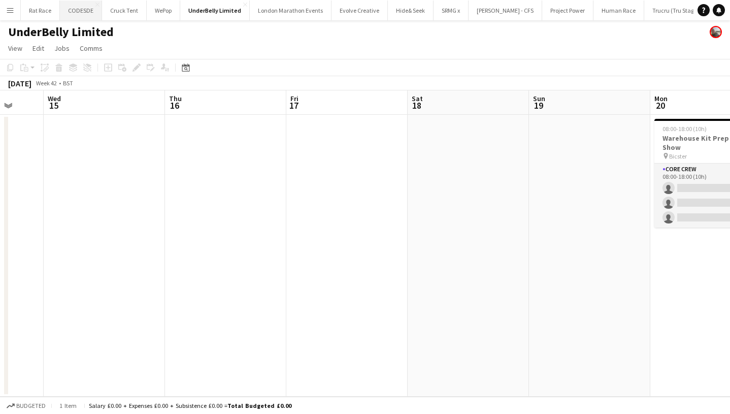
click at [76, 6] on button "CODESDE Close" at bounding box center [81, 11] width 42 height 20
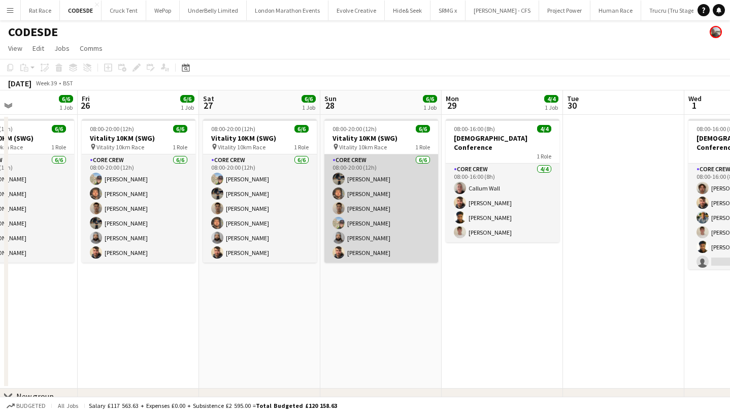
scroll to position [0, 355]
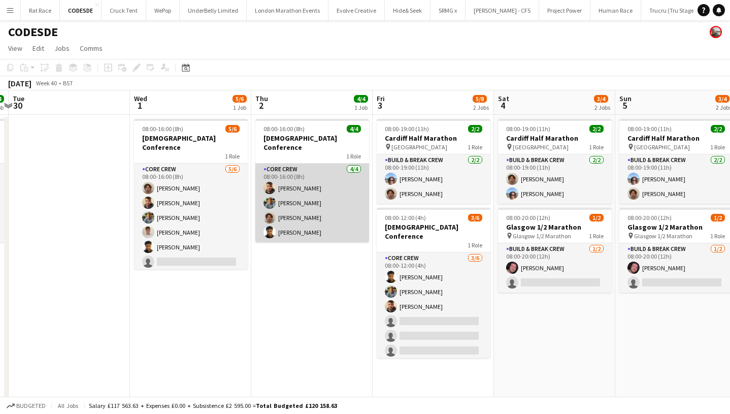
click at [325, 193] on app-card-role "Core Crew [DATE] 08:00-16:00 (8h) [PERSON_NAME] [PERSON_NAME] [PERSON_NAME] [PE…" at bounding box center [312, 202] width 114 height 79
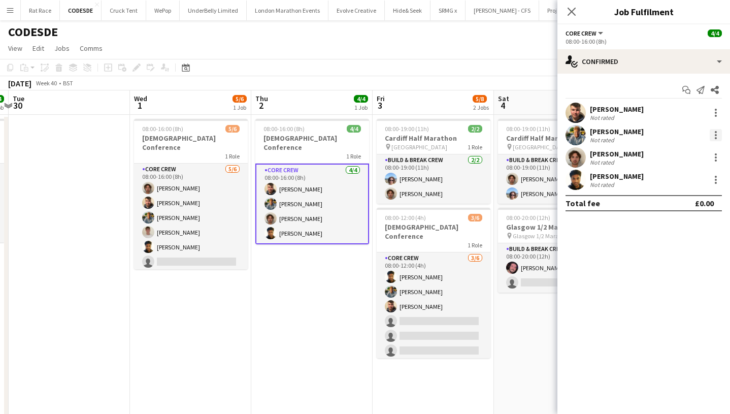
click at [716, 133] on div at bounding box center [715, 135] width 12 height 12
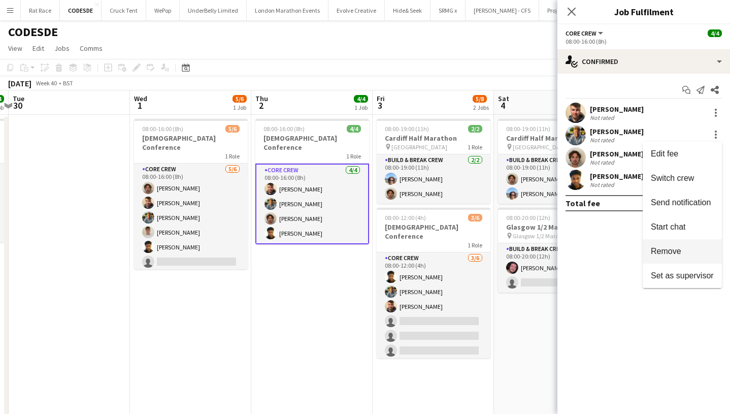
click at [669, 248] on span "Remove" at bounding box center [666, 251] width 30 height 9
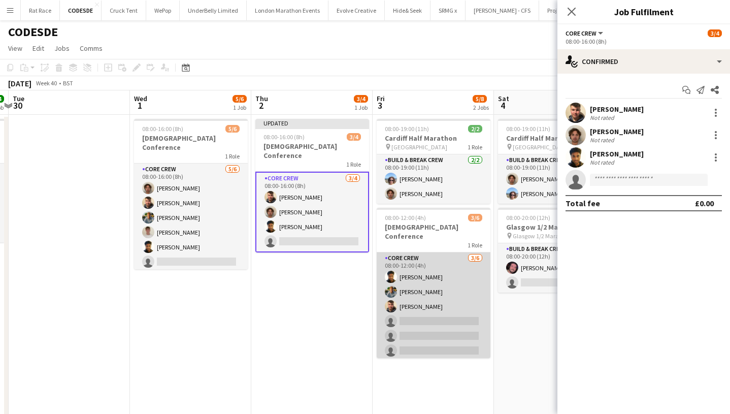
click at [449, 276] on app-card-role "Core Crew [DATE] 08:00-12:00 (4h) [PERSON_NAME] [PERSON_NAME] [PERSON_NAME] sin…" at bounding box center [434, 306] width 114 height 108
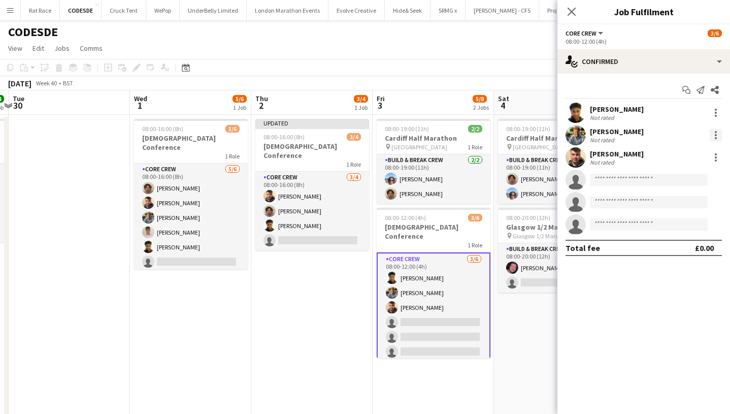
click at [718, 134] on div at bounding box center [715, 135] width 12 height 12
click at [669, 244] on button "Remove" at bounding box center [681, 251] width 79 height 24
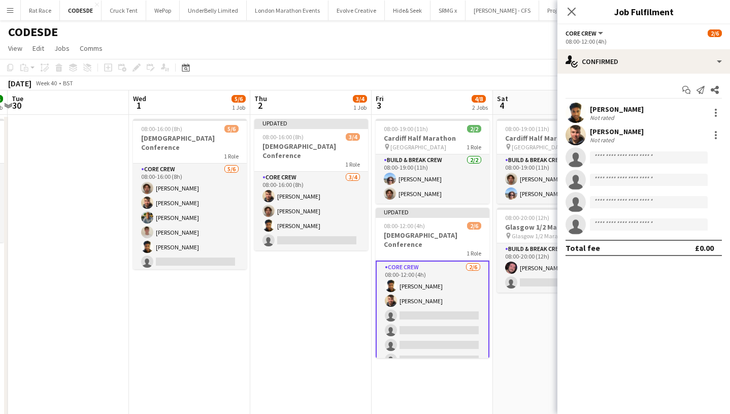
scroll to position [0, 324]
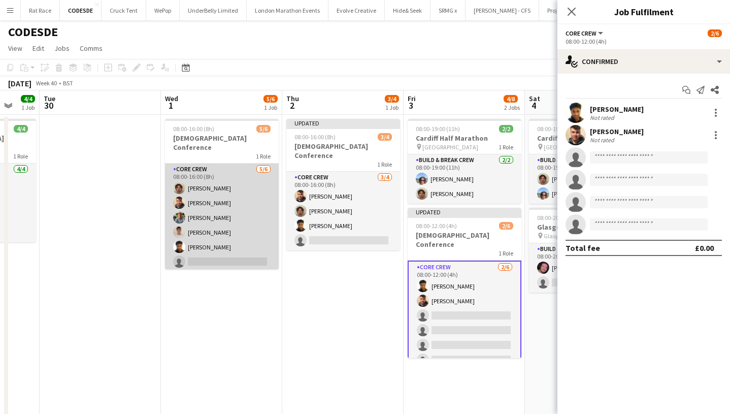
click at [237, 230] on app-card-role "Core Crew [DATE] 08:00-16:00 (8h) [PERSON_NAME] [PERSON_NAME] [PERSON_NAME] [PE…" at bounding box center [222, 217] width 114 height 108
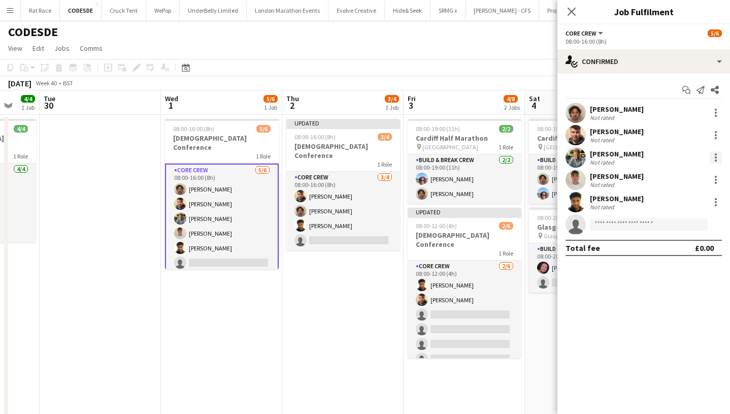
click at [716, 158] on div at bounding box center [715, 157] width 12 height 12
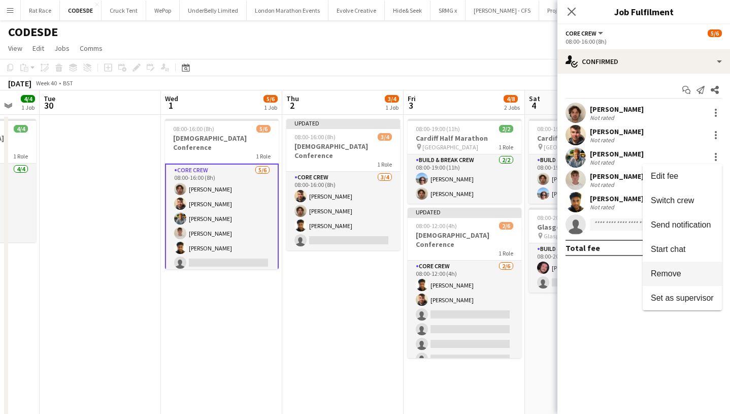
click at [665, 266] on button "Remove" at bounding box center [681, 273] width 79 height 24
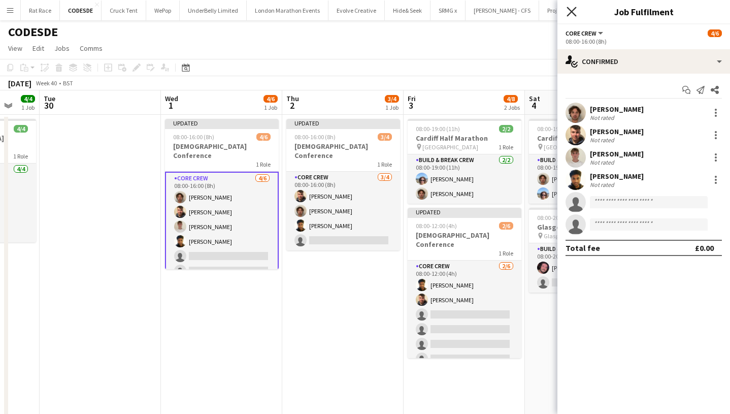
click at [567, 14] on icon "Close pop-in" at bounding box center [571, 12] width 10 height 10
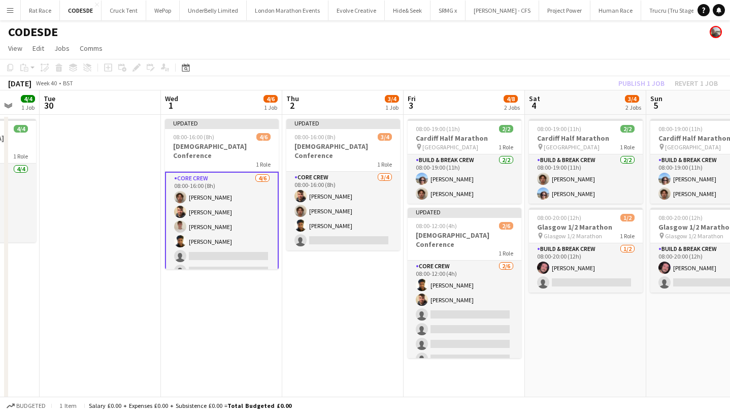
click at [605, 75] on app-toolbar "Copy Paste Paste Command V Paste with crew Command Shift V Paste linked Job [GE…" at bounding box center [365, 67] width 730 height 17
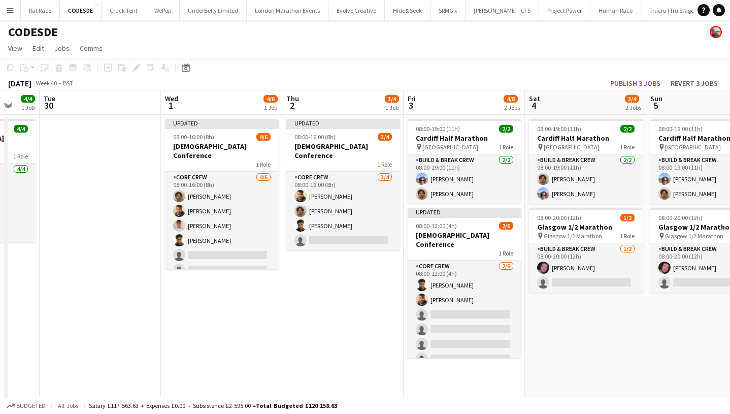
click at [623, 79] on button "Publish 3 jobs" at bounding box center [635, 83] width 58 height 13
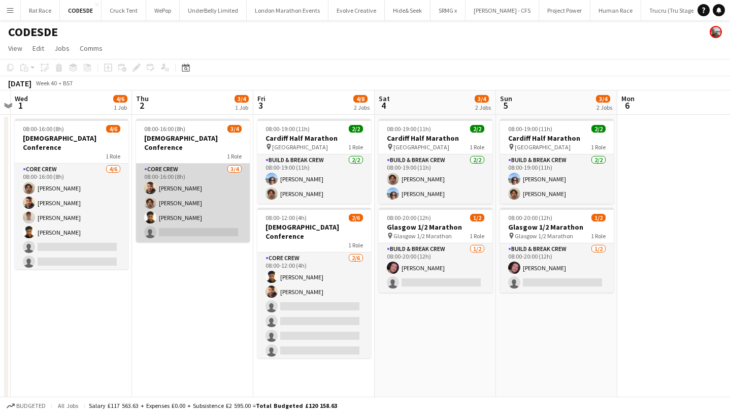
scroll to position [0, 399]
